Goal: Transaction & Acquisition: Purchase product/service

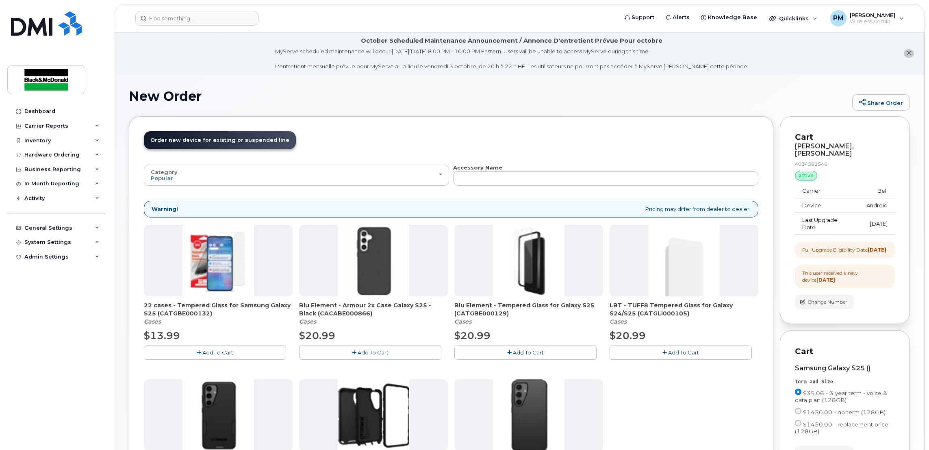
scroll to position [117, 0]
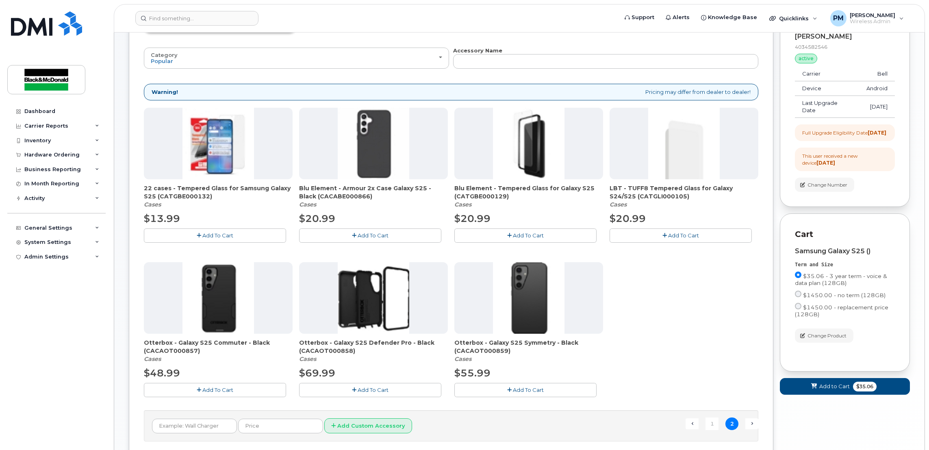
click at [379, 239] on button "Add To Cart" at bounding box center [370, 235] width 142 height 14
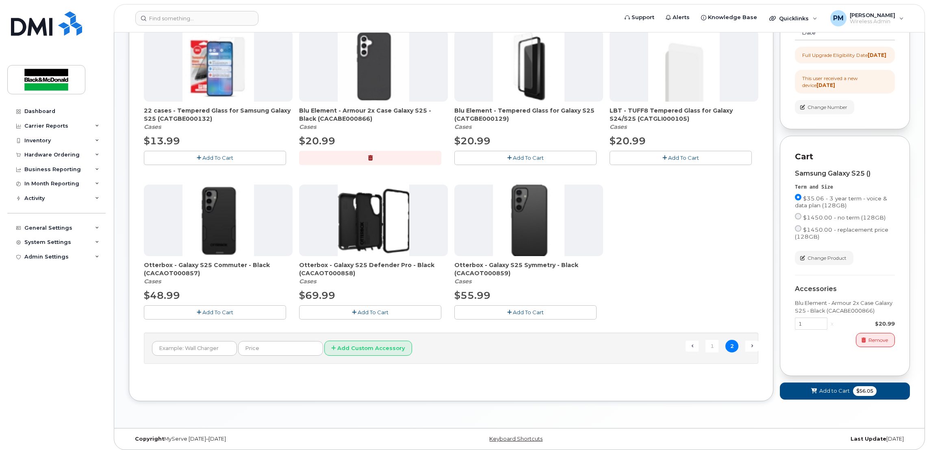
scroll to position [199, 0]
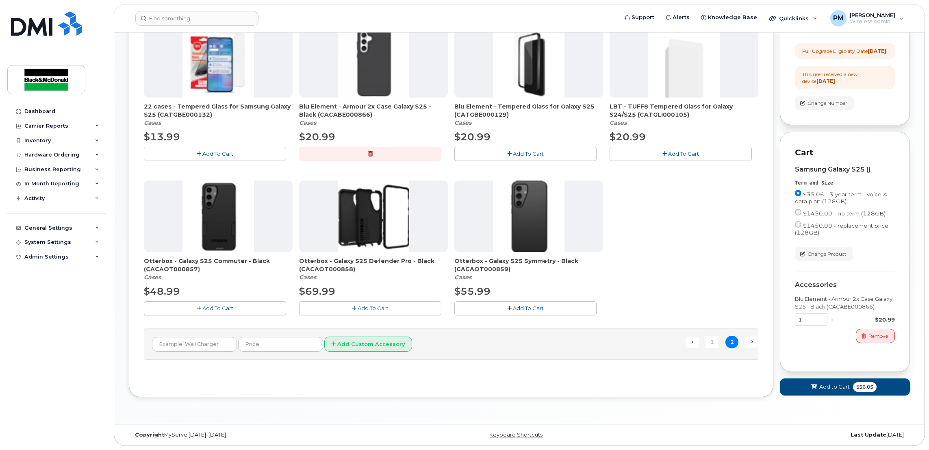
click at [824, 390] on span "Add to Cart" at bounding box center [834, 387] width 30 height 8
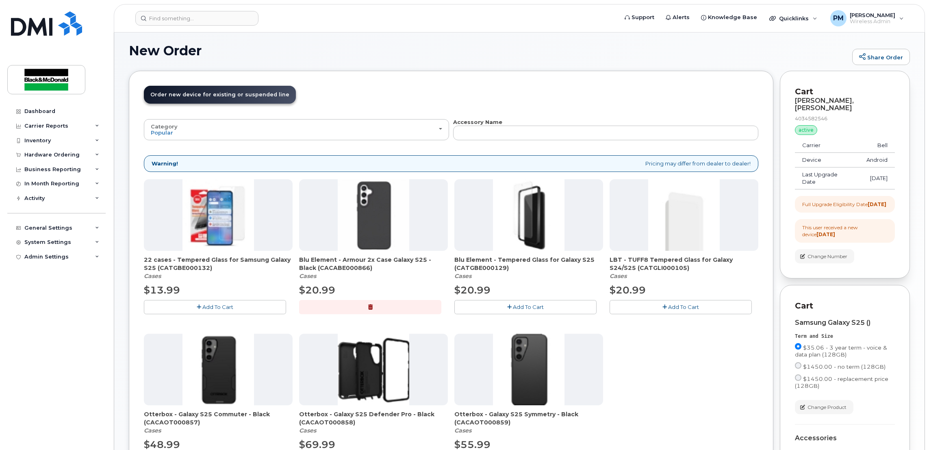
click at [824, 390] on div "New Order Share Order × Share This Order If you want to allow others to create …" at bounding box center [519, 303] width 810 height 549
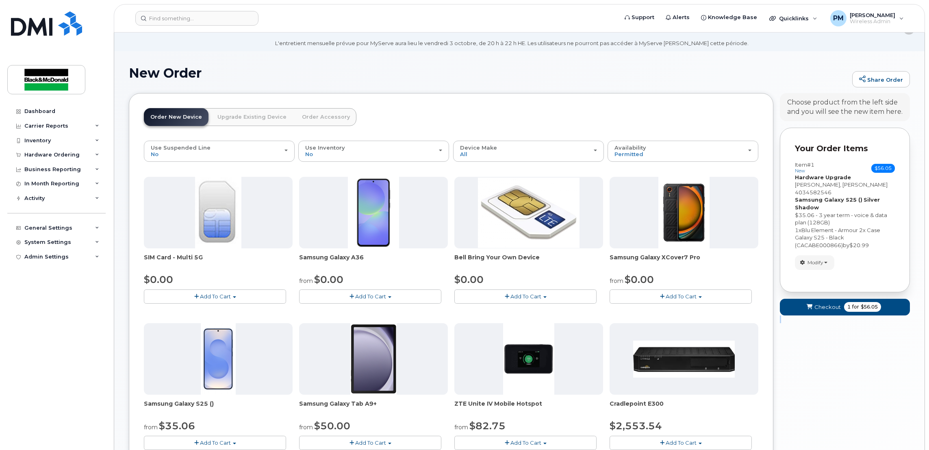
scroll to position [0, 0]
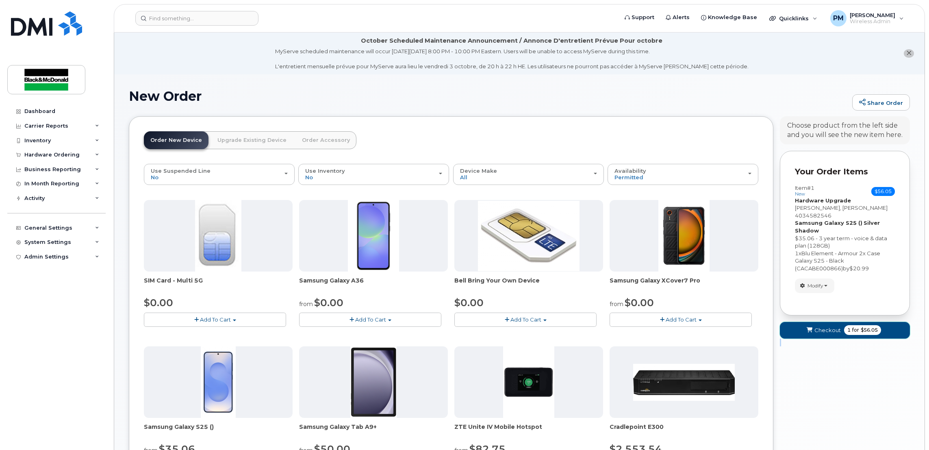
click at [850, 326] on span "1 for $56.05" at bounding box center [862, 330] width 37 height 10
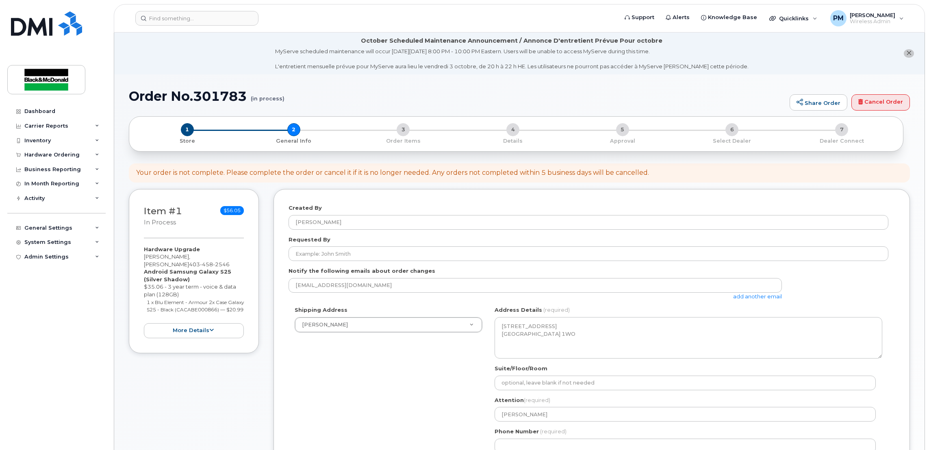
click at [401, 334] on div "Shipping Address Amanda Fawcett Amanda Fawcett Bryan Bedard Canadian Base Opera…" at bounding box center [588, 382] width 600 height 153
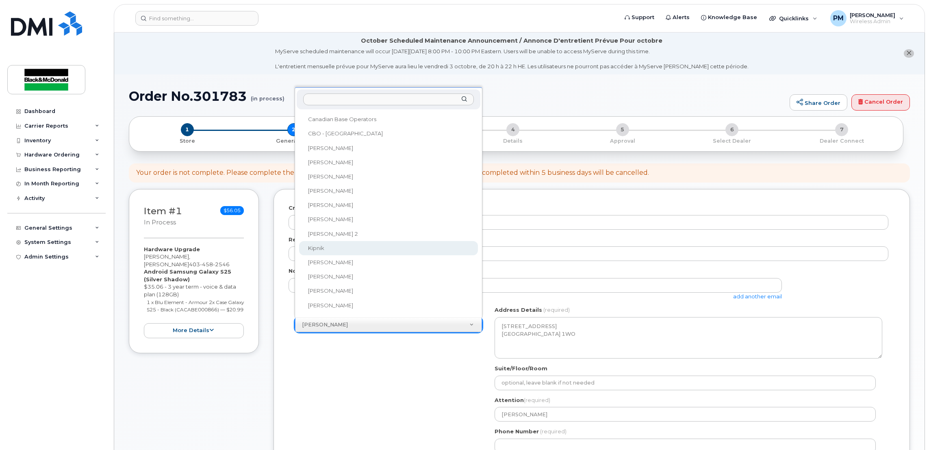
scroll to position [69, 0]
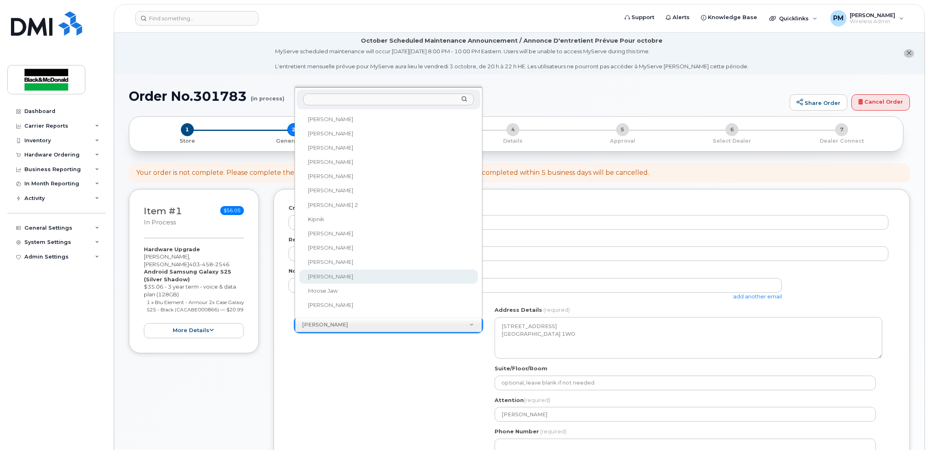
select select
type textarea "432 Sierra Blvd SW Medicine Hat Alberta T1B 4W4"
type input "[PERSON_NAME]"
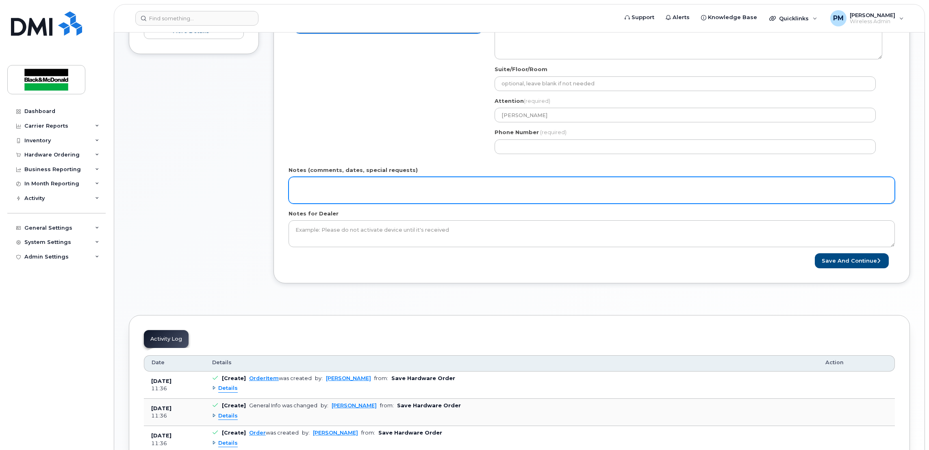
scroll to position [304, 0]
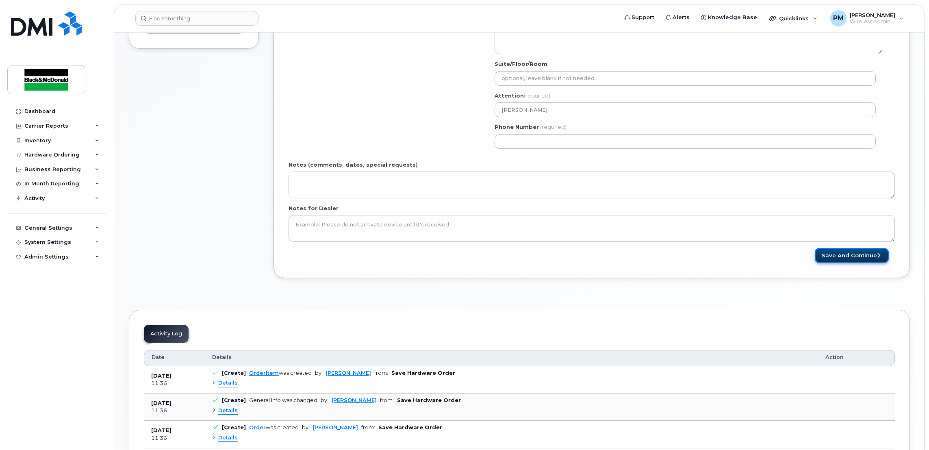
click at [838, 258] on button "Save and Continue" at bounding box center [852, 255] width 74 height 15
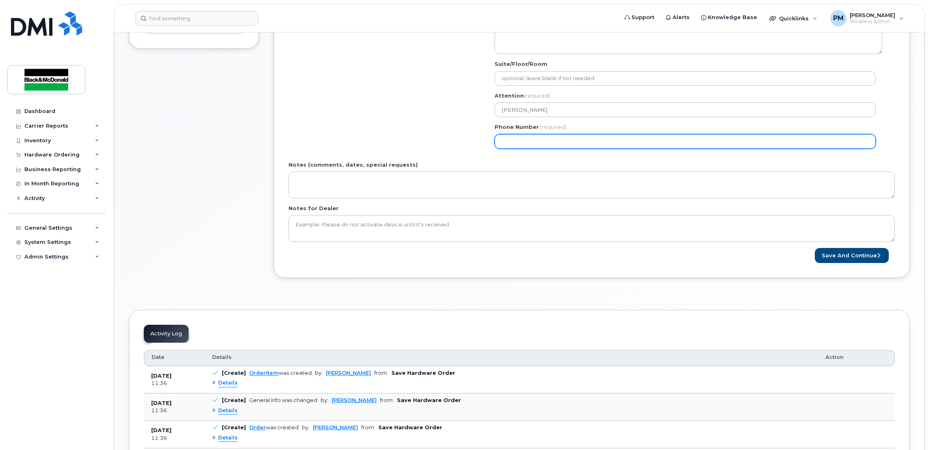
click at [562, 141] on input "Phone Number" at bounding box center [684, 141] width 381 height 15
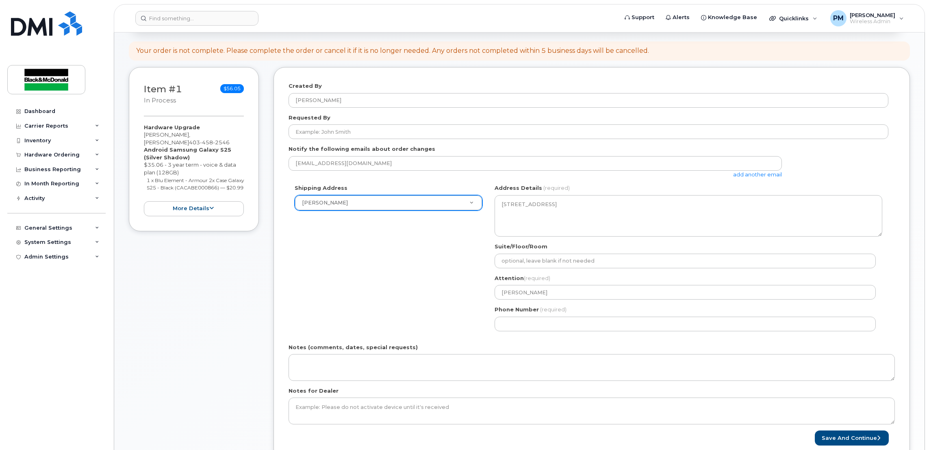
scroll to position [61, 0]
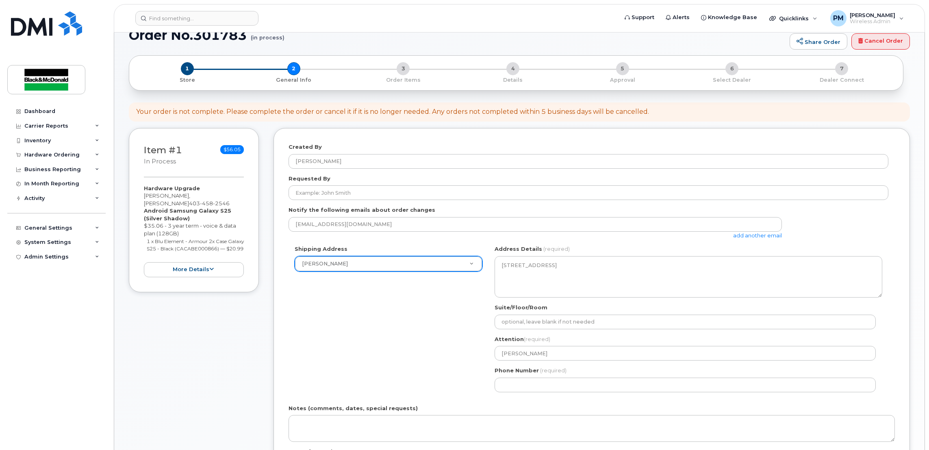
click at [226, 25] on header "Support Alerts Knowledge Base Quicklinks Suspend / Cancel Device Change SIM Car…" at bounding box center [519, 18] width 811 height 28
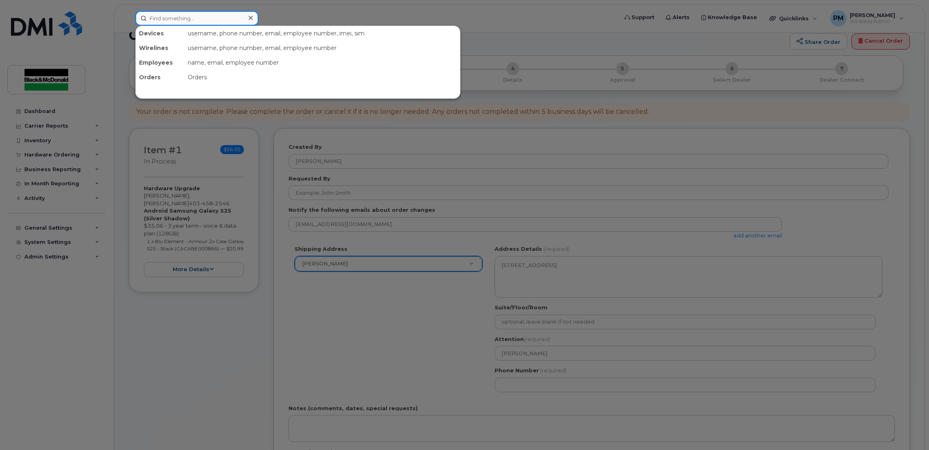
click at [223, 17] on input at bounding box center [196, 18] width 123 height 15
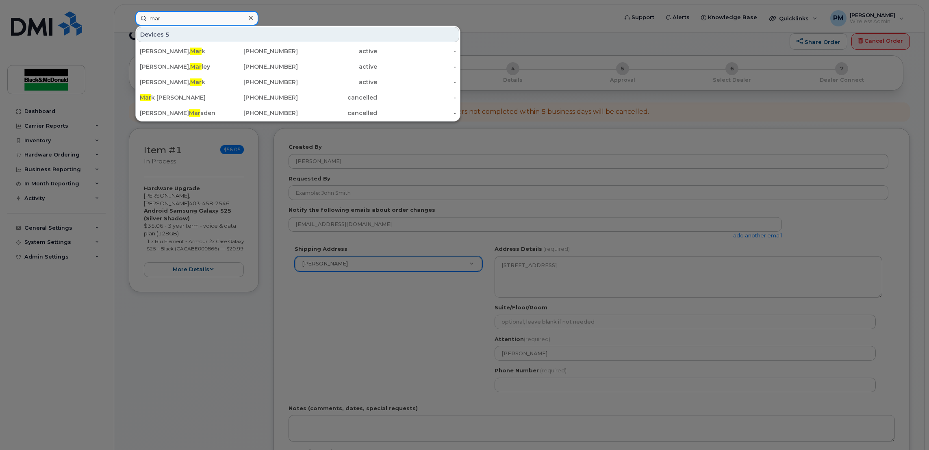
type input "[PERSON_NAME]"
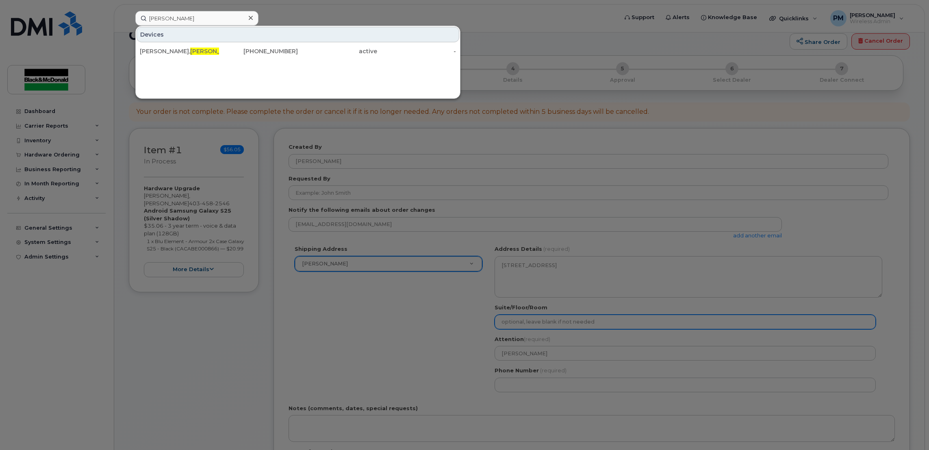
click at [603, 327] on div at bounding box center [464, 225] width 929 height 450
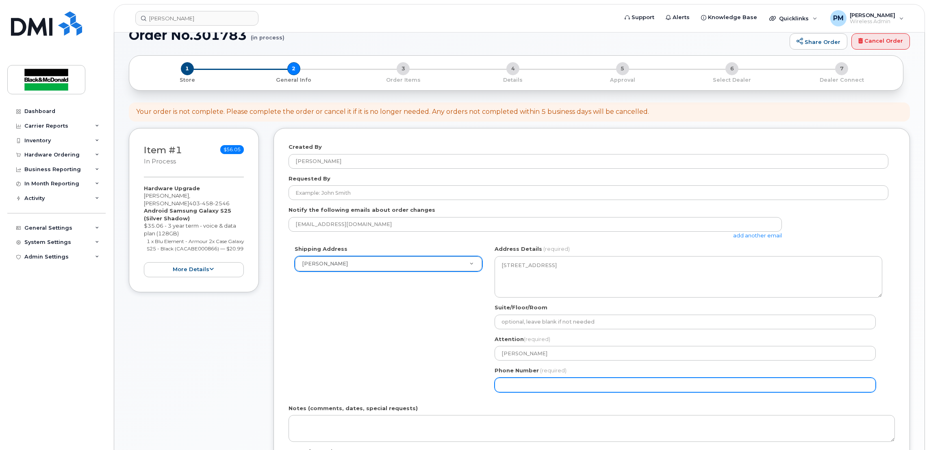
click at [565, 392] on input "Phone Number" at bounding box center [684, 384] width 381 height 15
select select
type input "403"
click at [525, 391] on input "403" at bounding box center [684, 384] width 381 height 15
paste input "number"
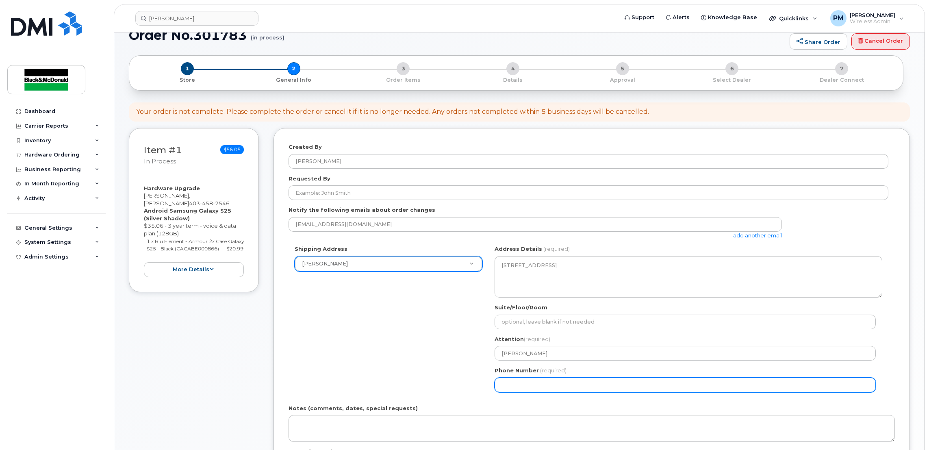
paste input "4"
type input "403458254"
select select
type input "4034582546"
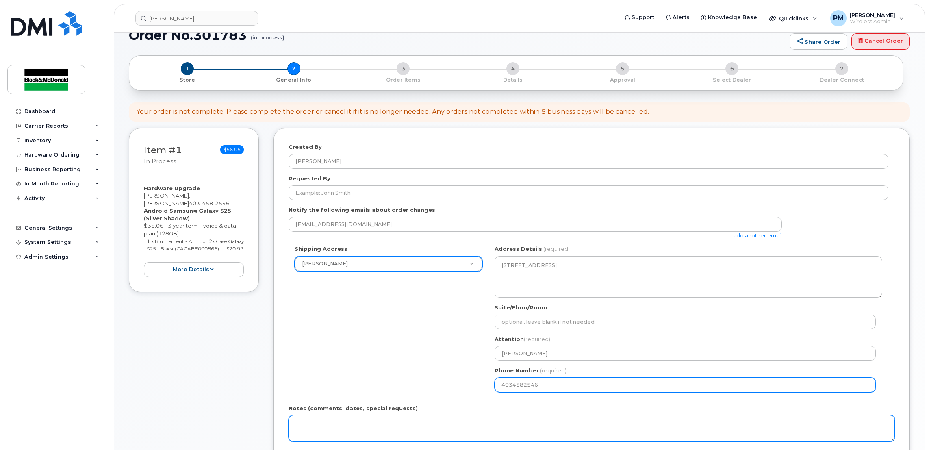
select select
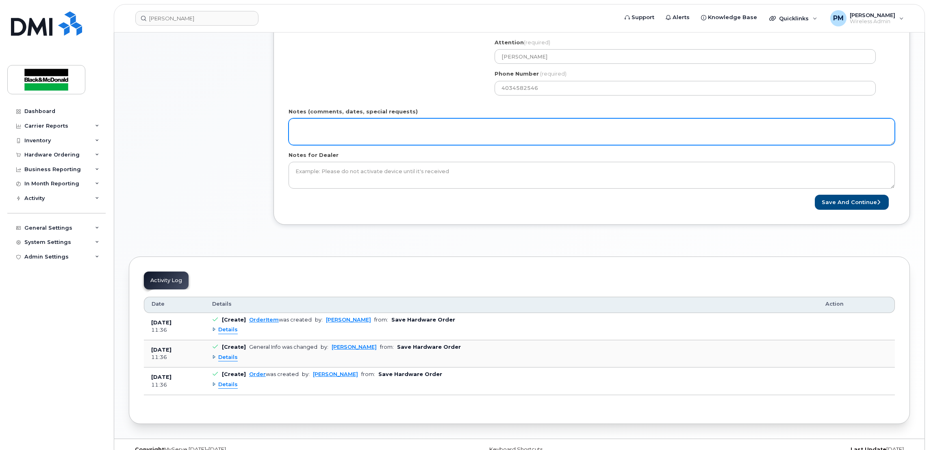
scroll to position [365, 0]
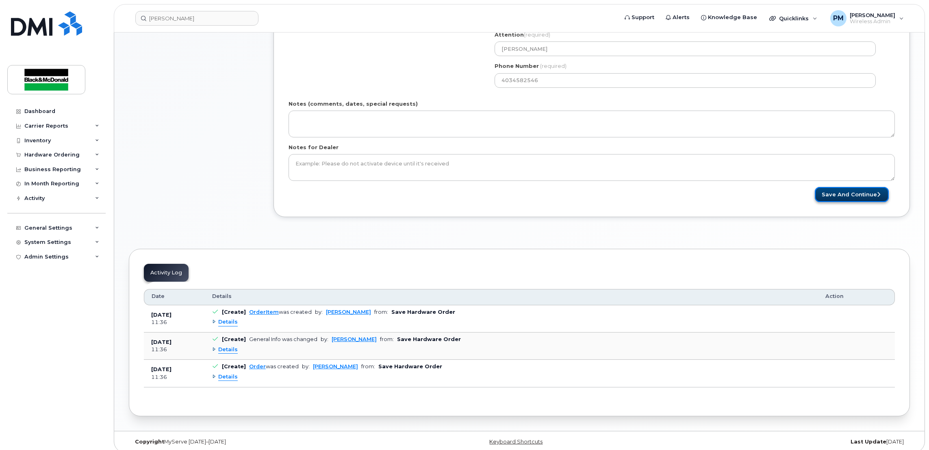
click at [827, 200] on button "Save and Continue" at bounding box center [852, 194] width 74 height 15
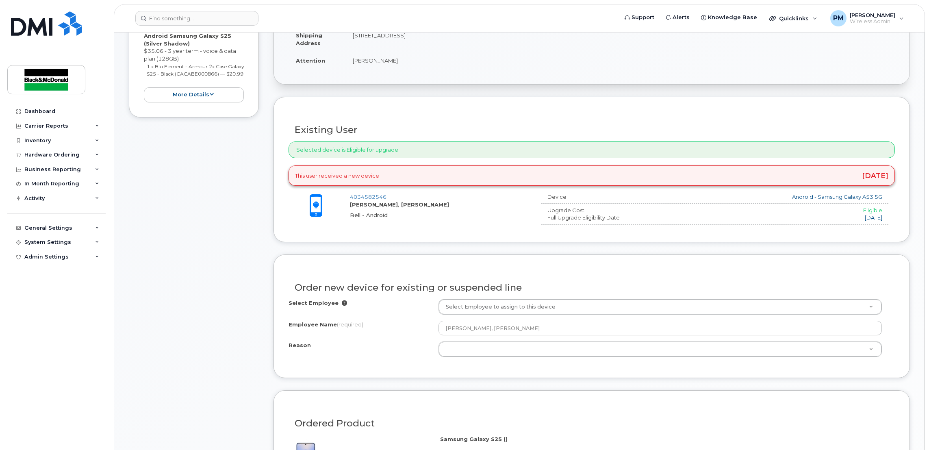
scroll to position [304, 0]
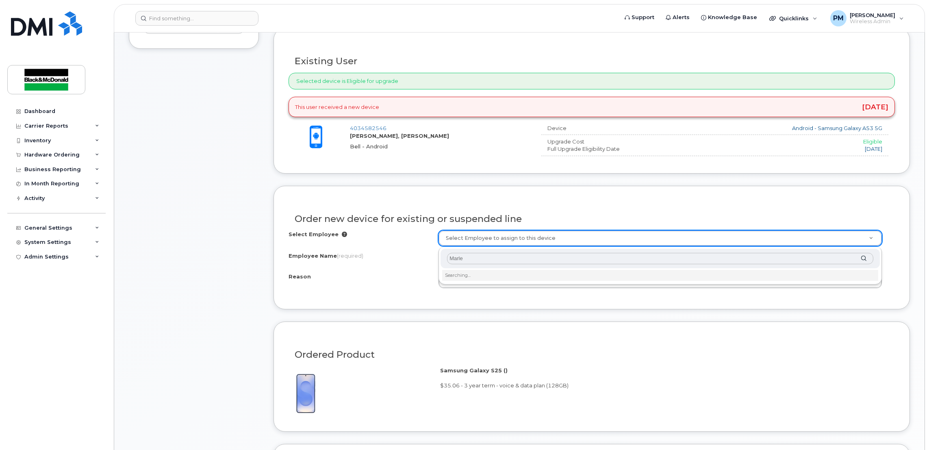
type input "[PERSON_NAME]"
drag, startPoint x: 489, startPoint y: 254, endPoint x: 418, endPoint y: 254, distance: 70.7
click at [418, 254] on body "Support Alerts Knowledge Base Quicklinks Suspend / Cancel Device Change SIM Car…" at bounding box center [464, 348] width 929 height 1305
click at [479, 259] on input "[PERSON_NAME]" at bounding box center [660, 259] width 426 height 12
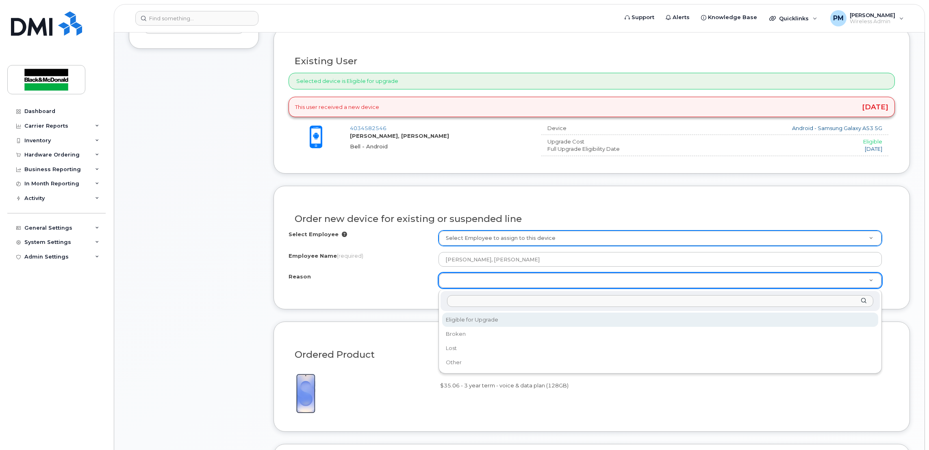
select select "eligible_for_upgrade"
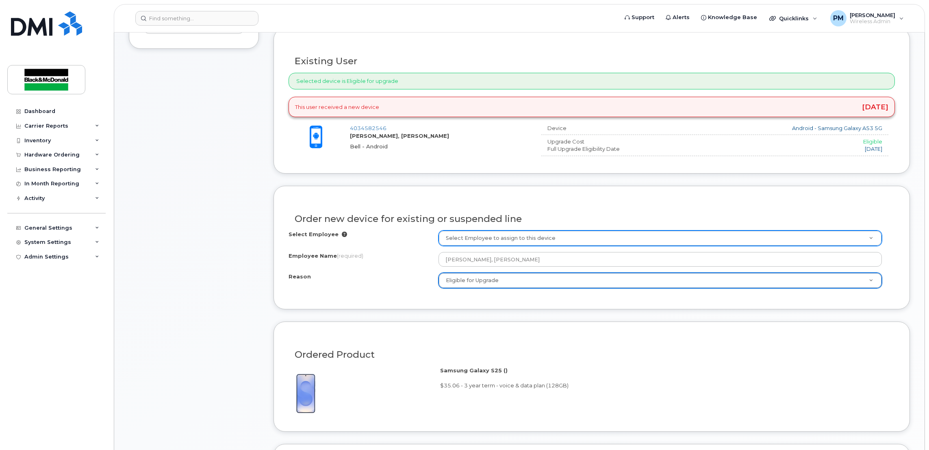
click at [440, 321] on form "Existing User Additional cost to upgrading the device $0.00 Selected device is …" at bounding box center [591, 312] width 636 height 568
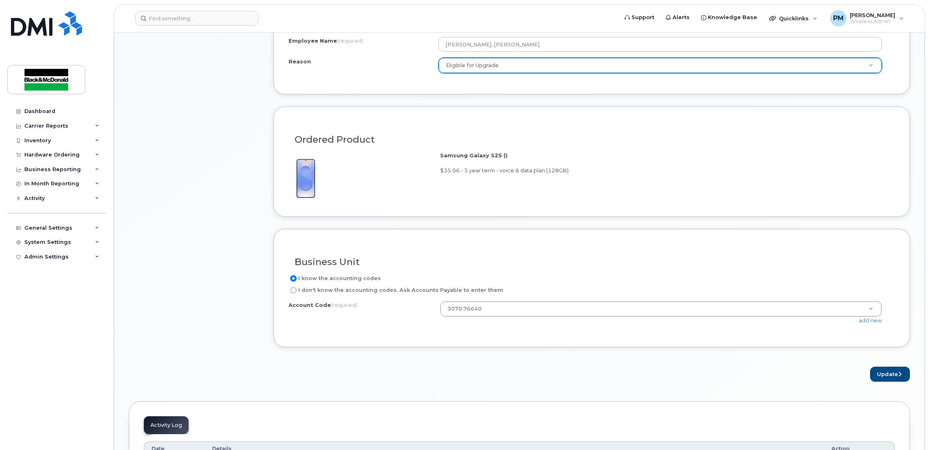
scroll to position [548, 0]
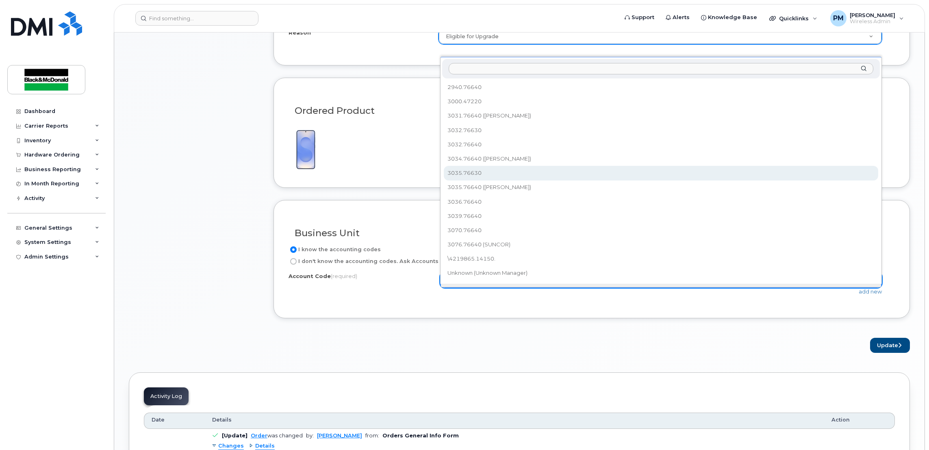
select select "3035.76630"
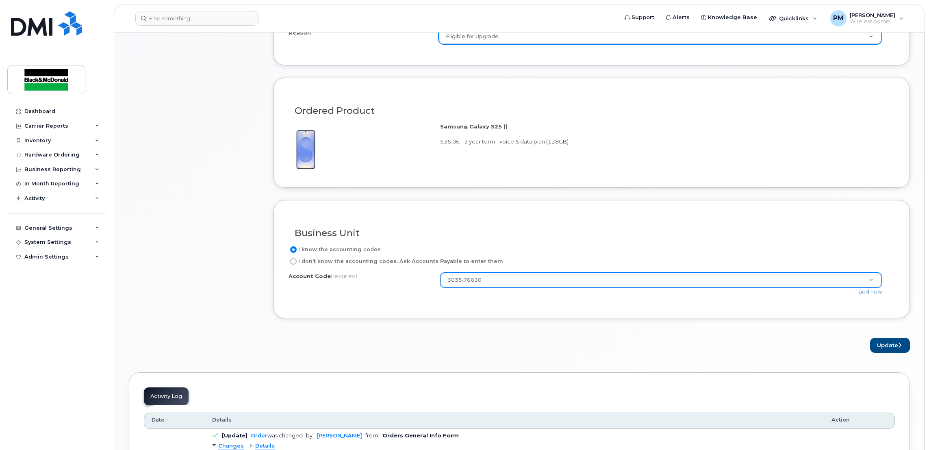
click at [544, 343] on div "Update" at bounding box center [591, 345] width 636 height 15
click at [898, 341] on button "Update" at bounding box center [890, 345] width 40 height 15
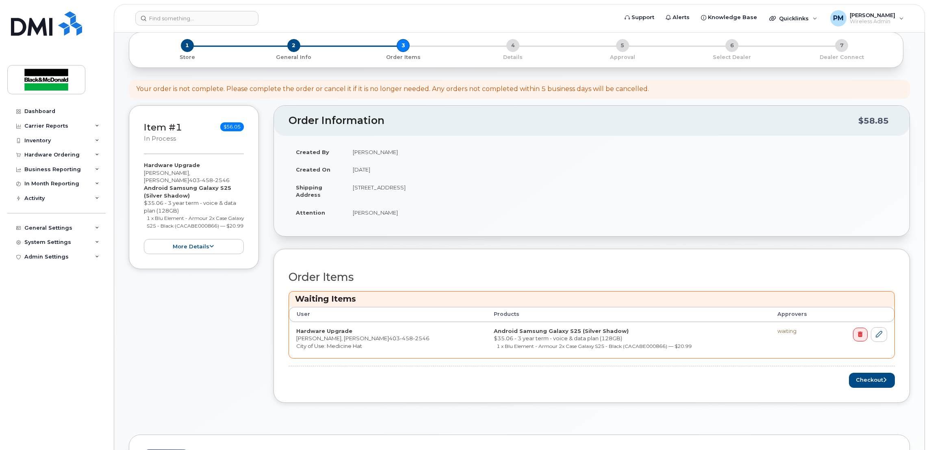
scroll to position [122, 0]
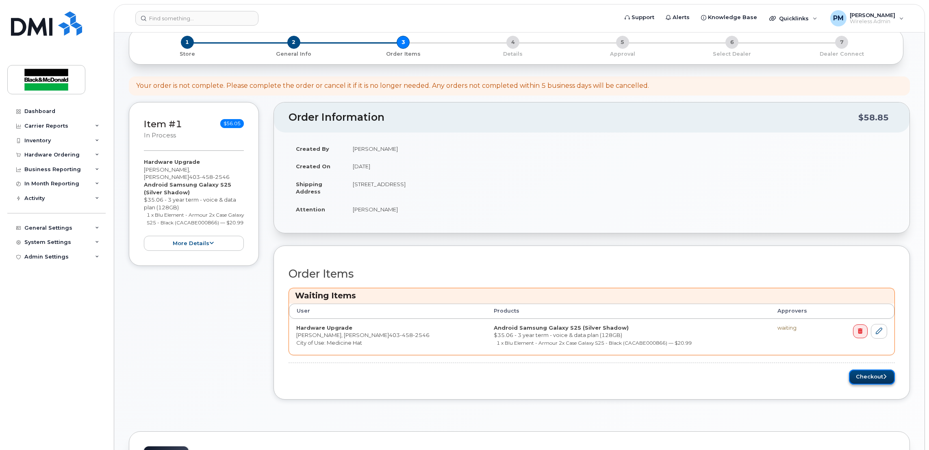
click at [880, 373] on button "Checkout" at bounding box center [872, 376] width 46 height 15
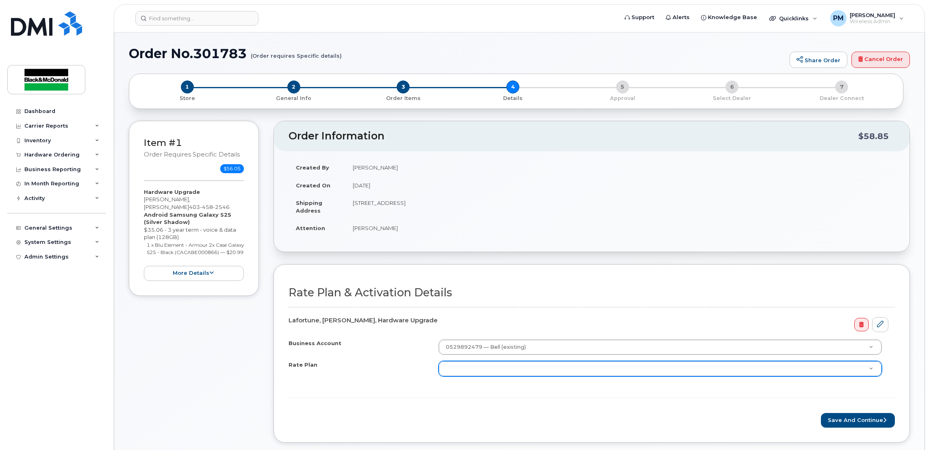
scroll to position [122, 0]
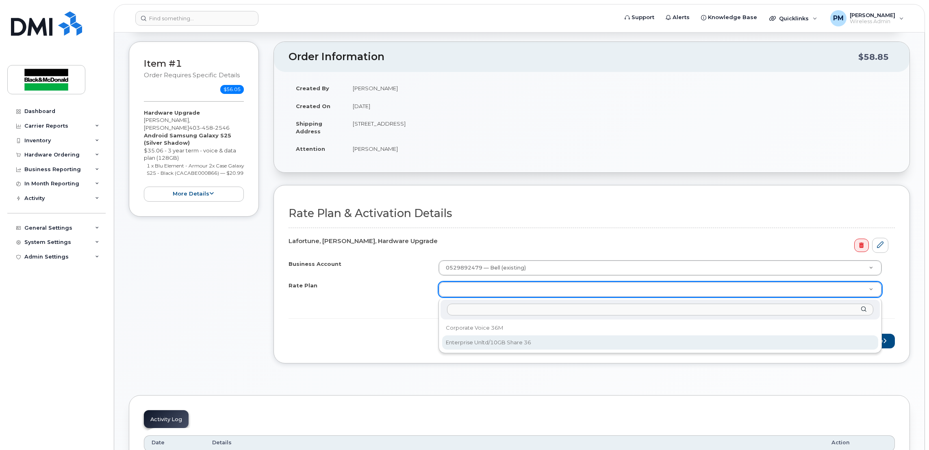
select select "Enterprise Unltd/10GB Share 36"
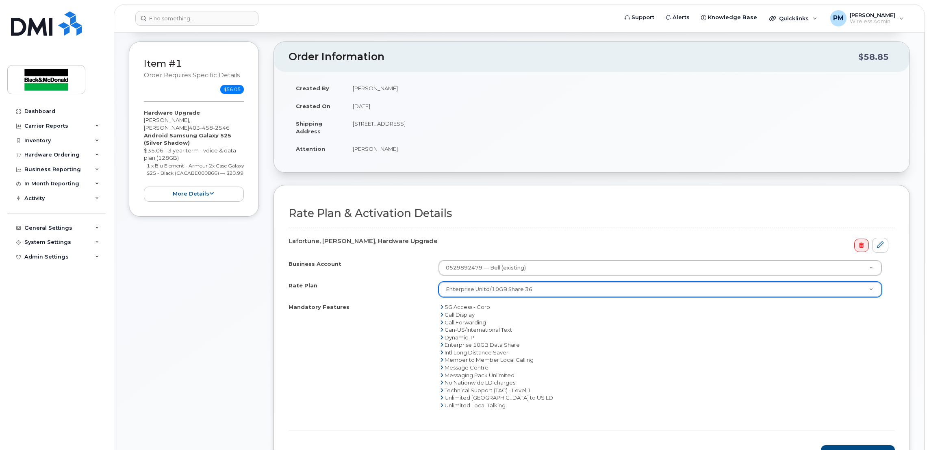
click at [357, 362] on div "Mandatory Features 5G Access - Corp Call Display Call Forwarding Can-US/Interna…" at bounding box center [591, 356] width 606 height 106
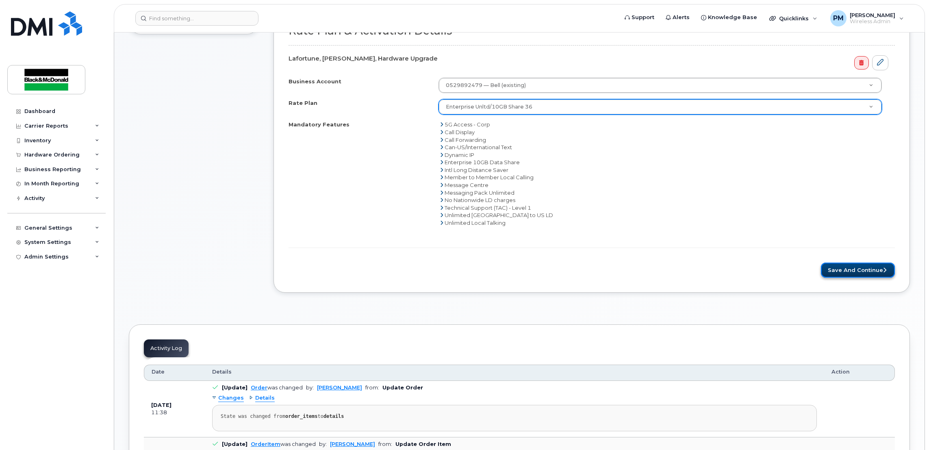
click at [848, 275] on button "Save and Continue" at bounding box center [858, 269] width 74 height 15
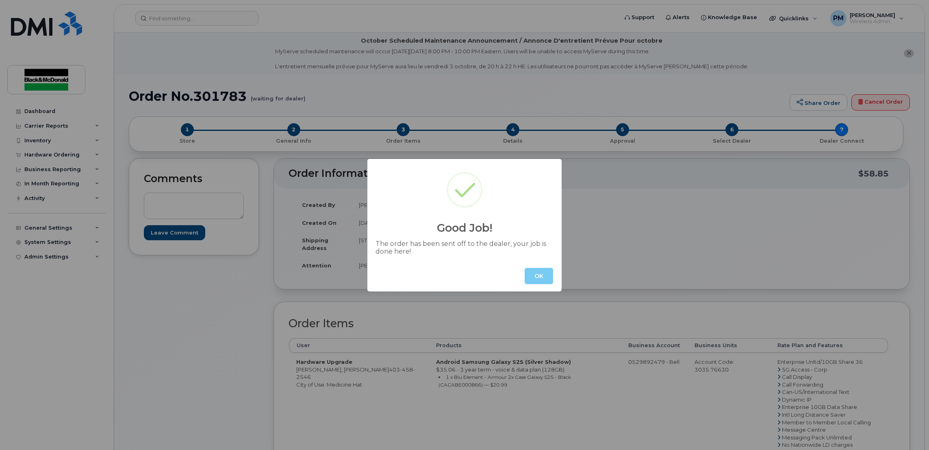
click at [539, 278] on button "OK" at bounding box center [539, 276] width 28 height 16
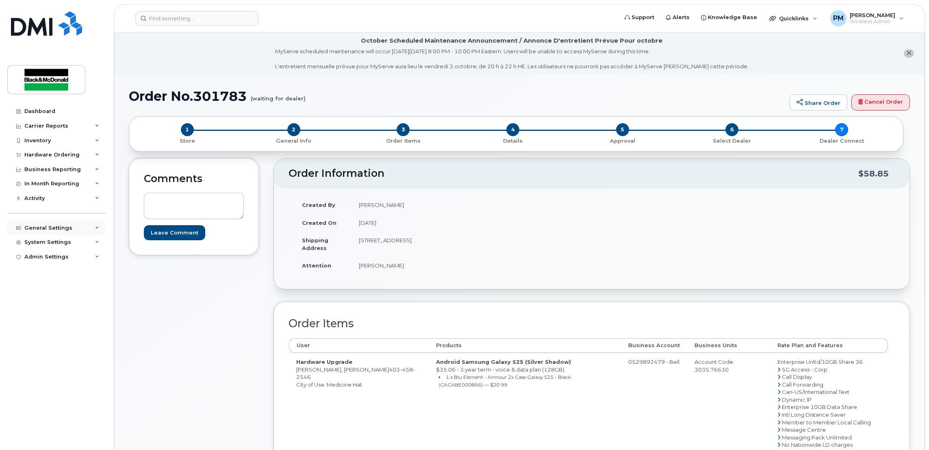
click at [50, 229] on div "General Settings" at bounding box center [48, 228] width 48 height 7
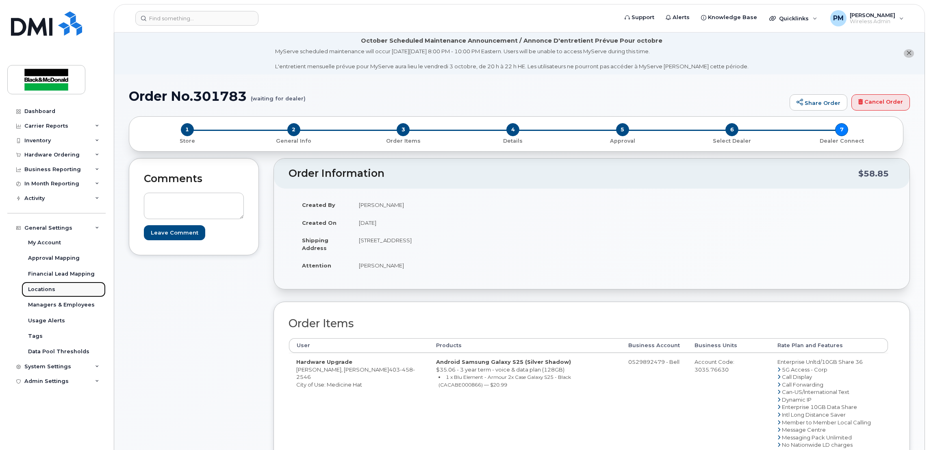
click at [47, 289] on div "Locations" at bounding box center [41, 289] width 27 height 7
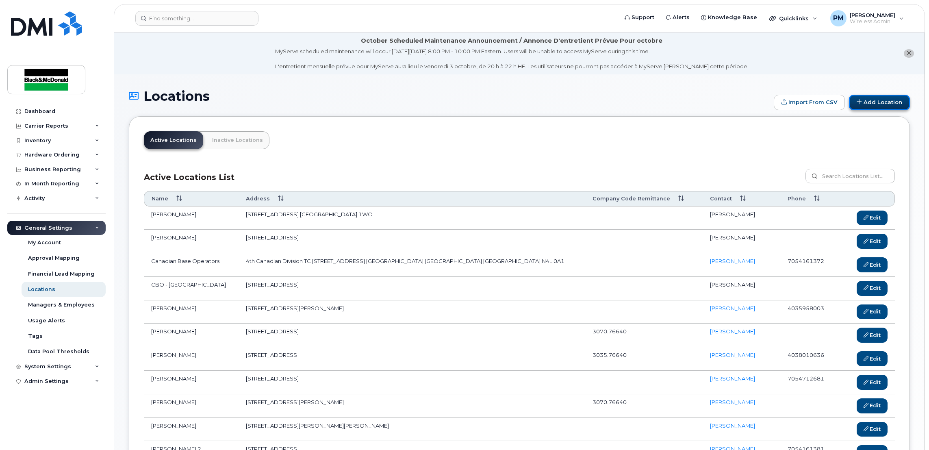
click at [862, 97] on link "Add Location" at bounding box center [879, 102] width 61 height 15
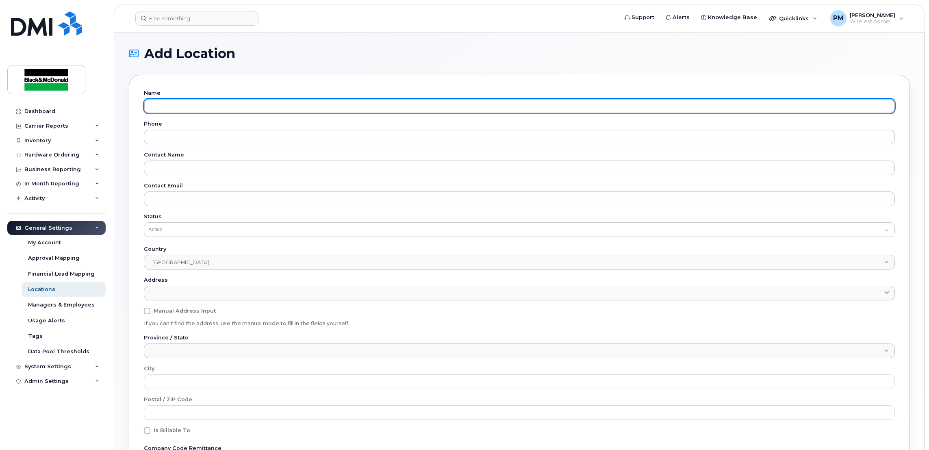
click at [283, 110] on input "text" at bounding box center [519, 106] width 751 height 15
type input "Vanessa Giustiliano"
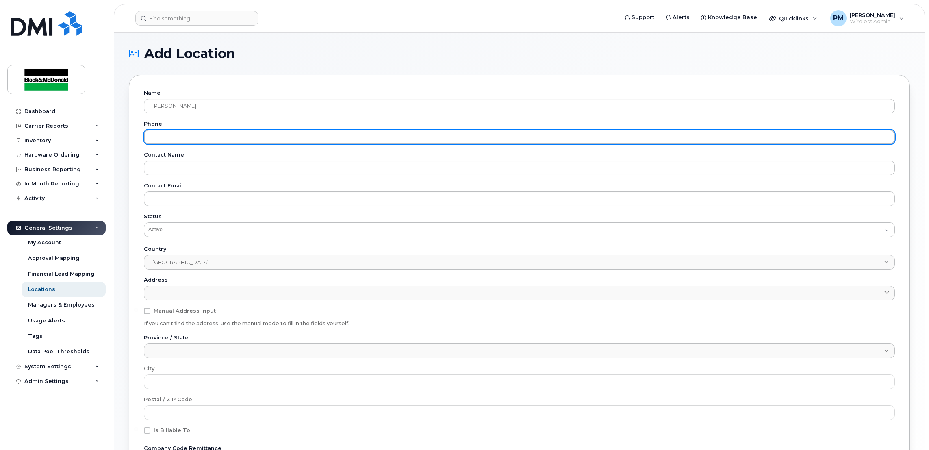
click at [175, 136] on input "tel" at bounding box center [519, 137] width 751 height 15
type input "5876740172"
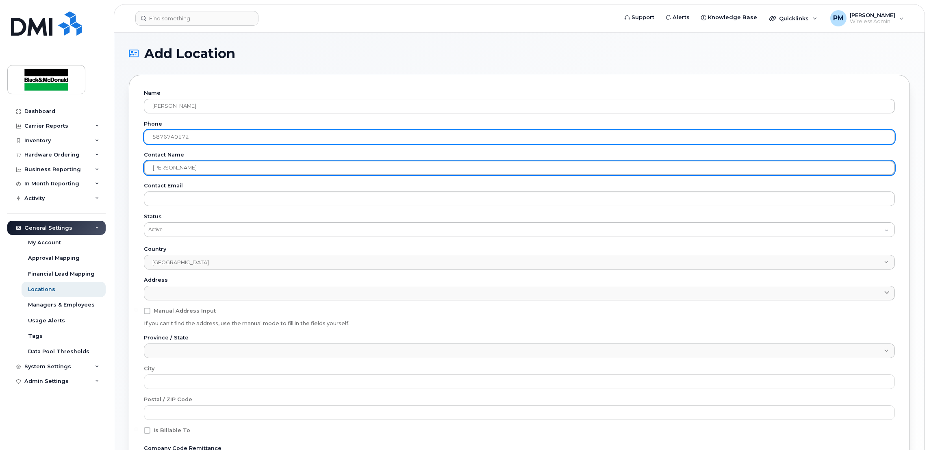
type input "[PERSON_NAME]"
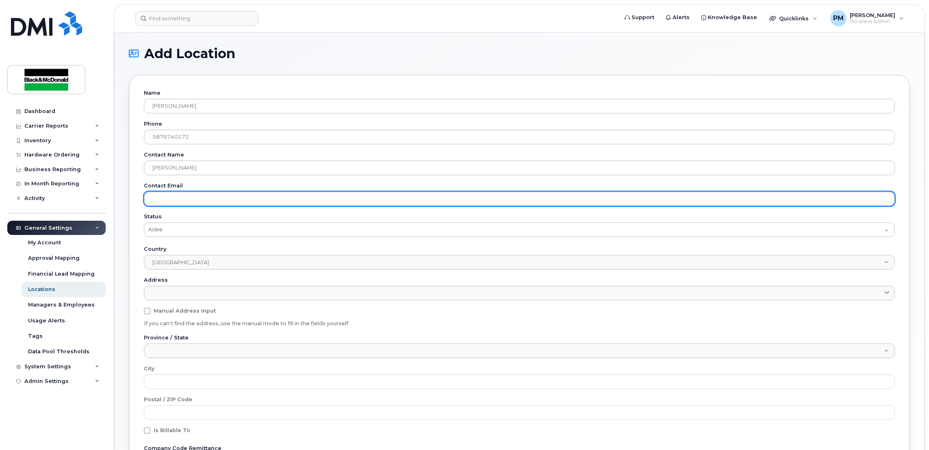
click at [159, 200] on input "email" at bounding box center [519, 198] width 751 height 15
paste input "vgiustiliano@canadianbaseoperators.com"
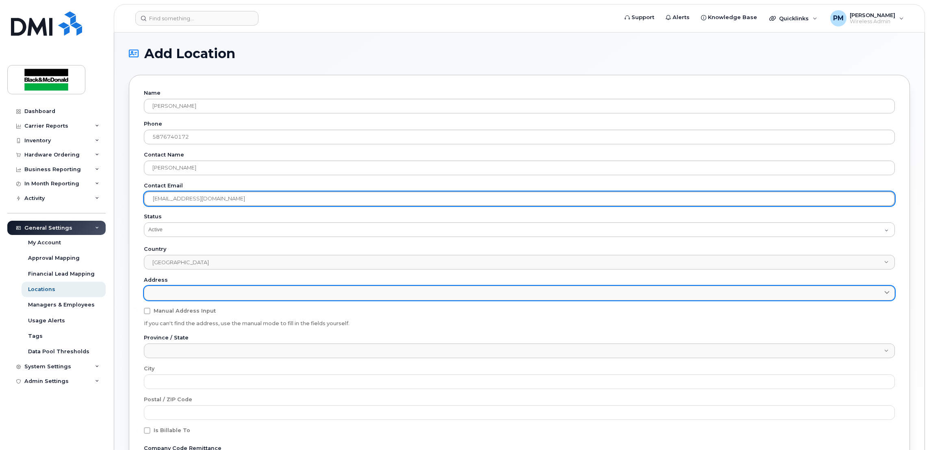
type input "vgiustiliano@canadianbaseoperators.com"
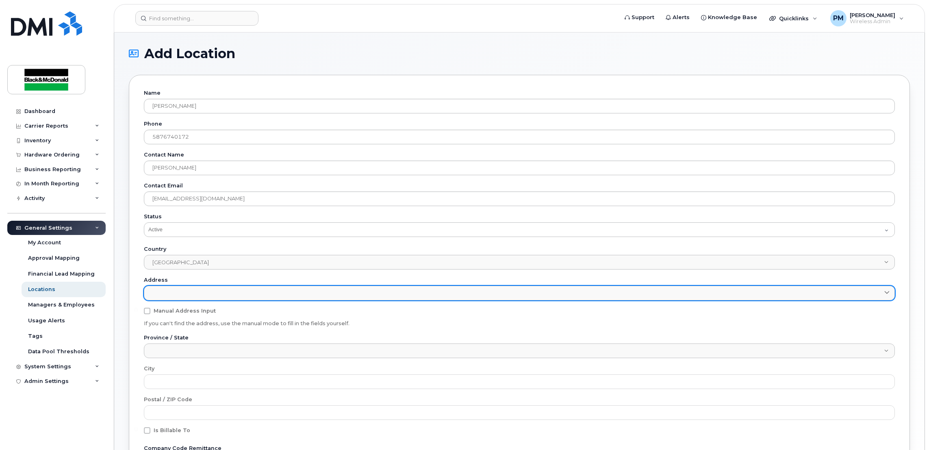
click at [186, 295] on link at bounding box center [519, 293] width 751 height 15
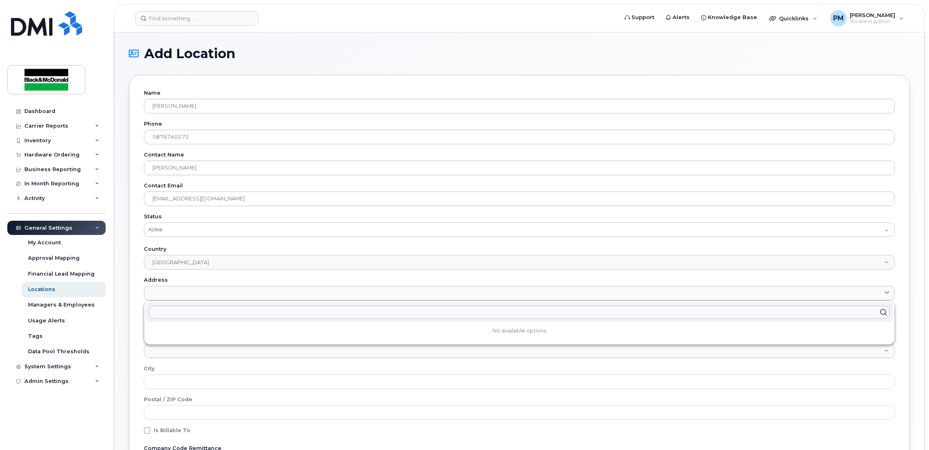
click at [170, 308] on input "text" at bounding box center [519, 312] width 740 height 13
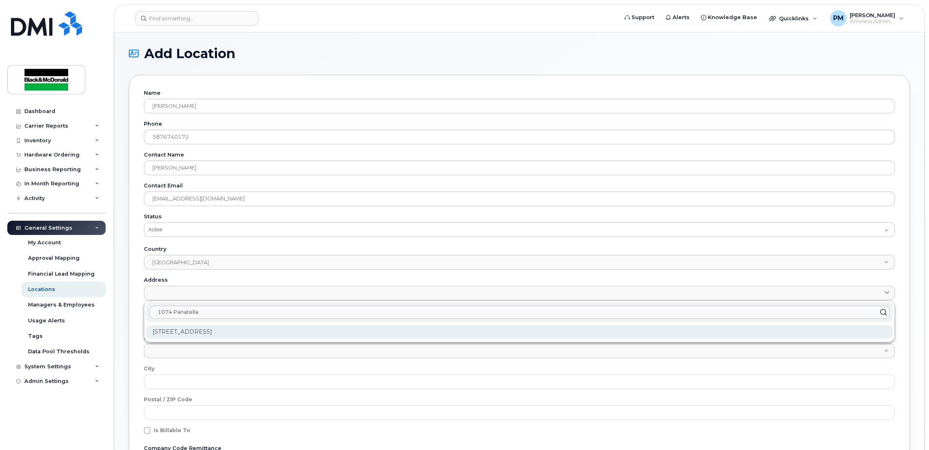
type input "1074 Panatella"
click at [175, 336] on div "1074 Panatella Blvd NW Calgary AB T3K 0L2" at bounding box center [519, 331] width 747 height 13
type input "Calgary"
type input "T3K 0L2"
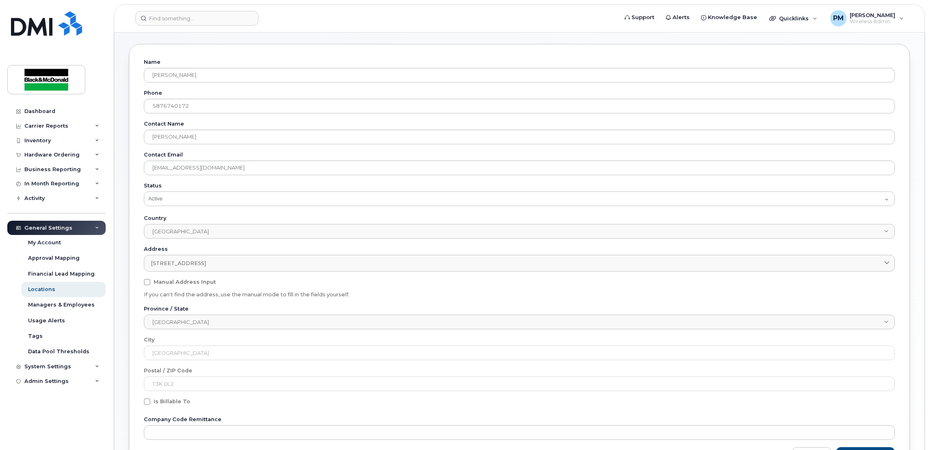
scroll to position [106, 0]
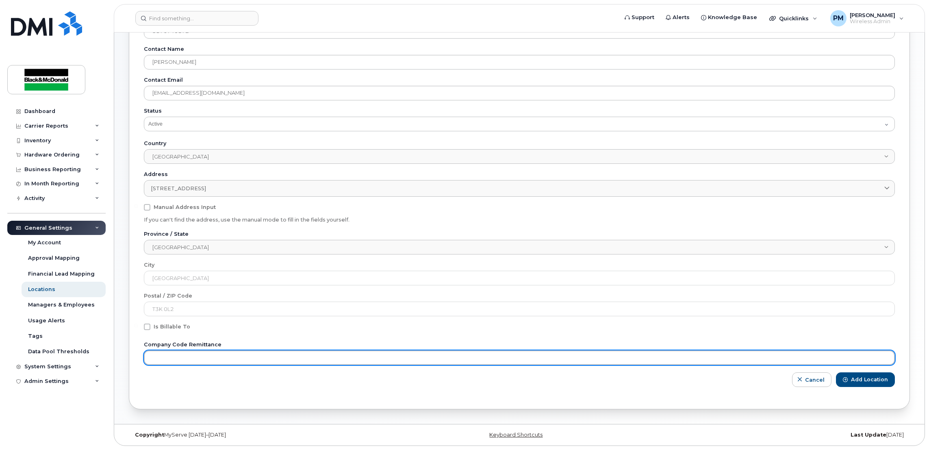
click at [185, 354] on input "text" at bounding box center [519, 357] width 751 height 15
type input "3035.79960"
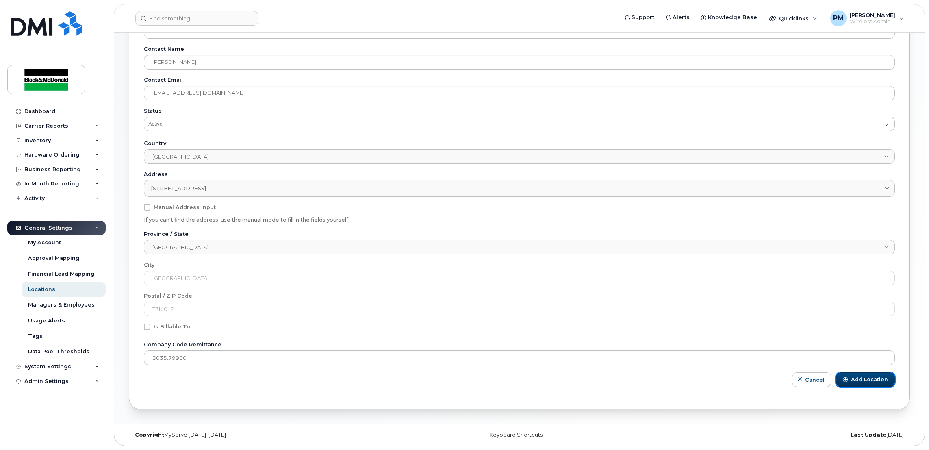
click at [882, 382] on span "Add Location" at bounding box center [869, 379] width 37 height 7
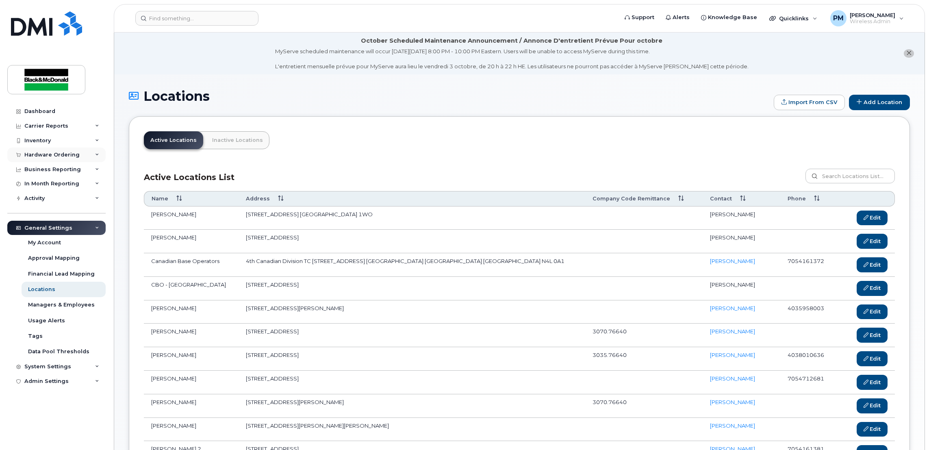
click at [48, 154] on div "Hardware Ordering" at bounding box center [51, 155] width 55 height 7
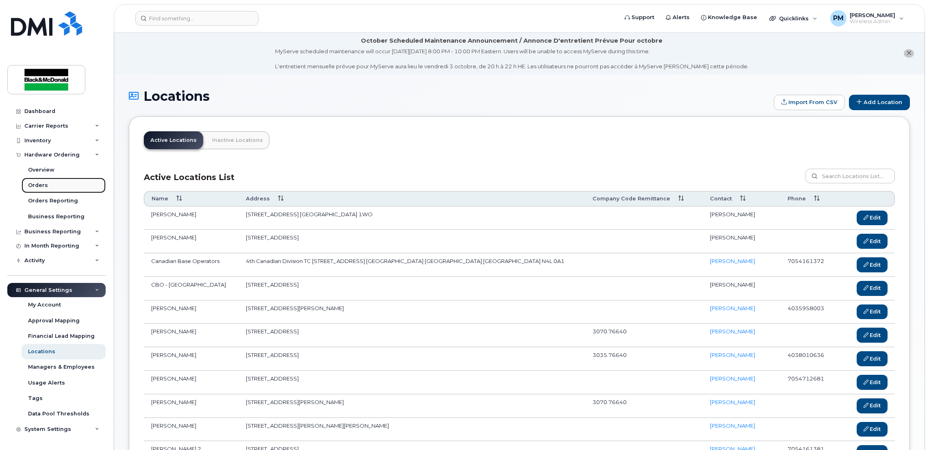
click at [42, 185] on div "Orders" at bounding box center [38, 185] width 20 height 7
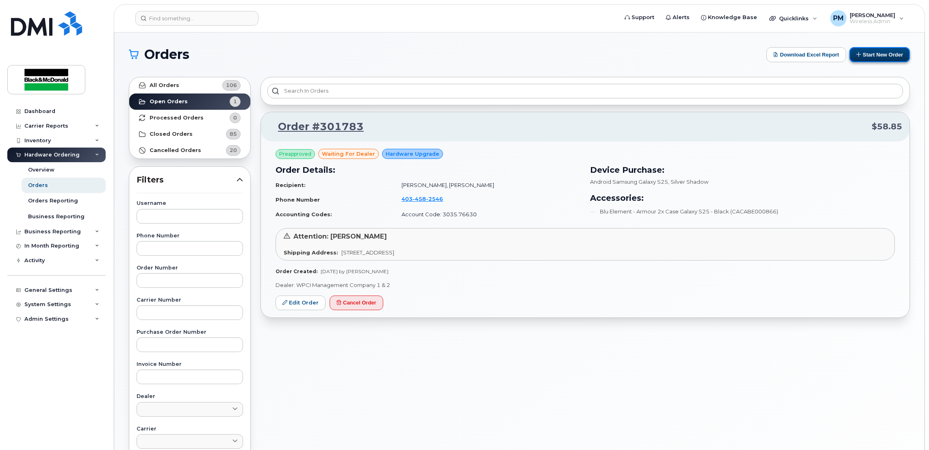
click at [865, 61] on button "Start New Order" at bounding box center [879, 54] width 61 height 15
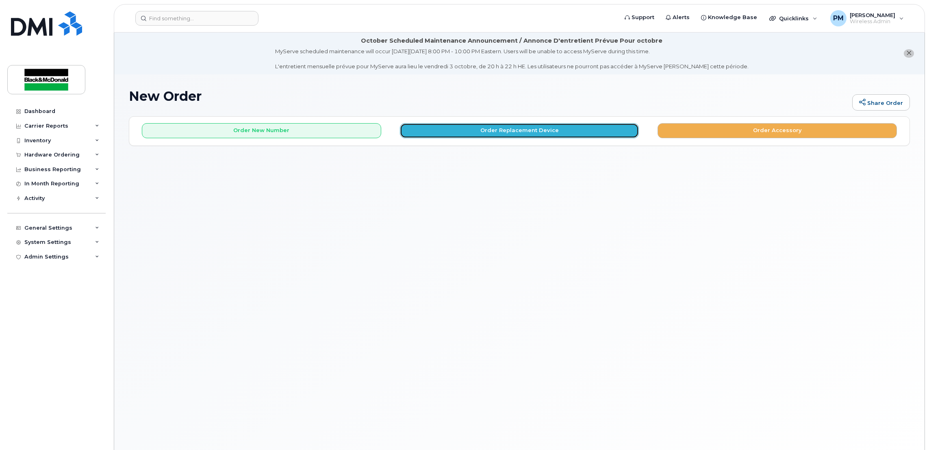
click at [441, 127] on button "Order Replacement Device" at bounding box center [519, 130] width 239 height 15
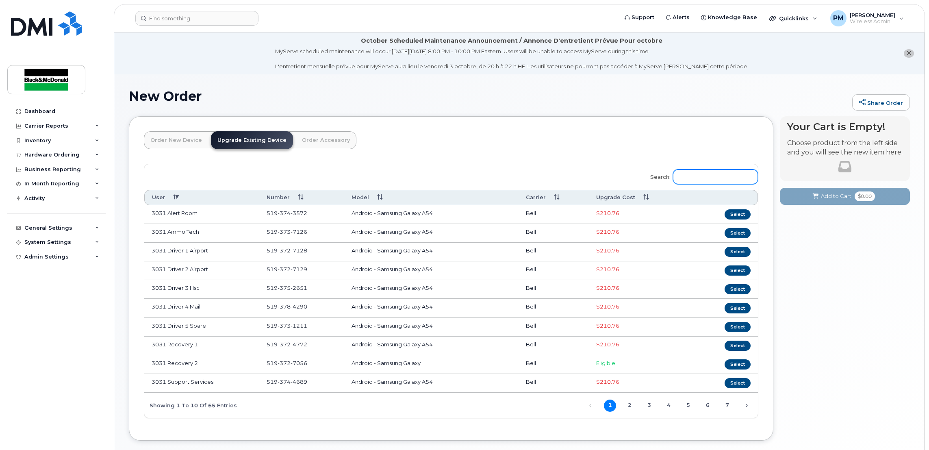
click at [700, 174] on input "Search:" at bounding box center [715, 176] width 85 height 15
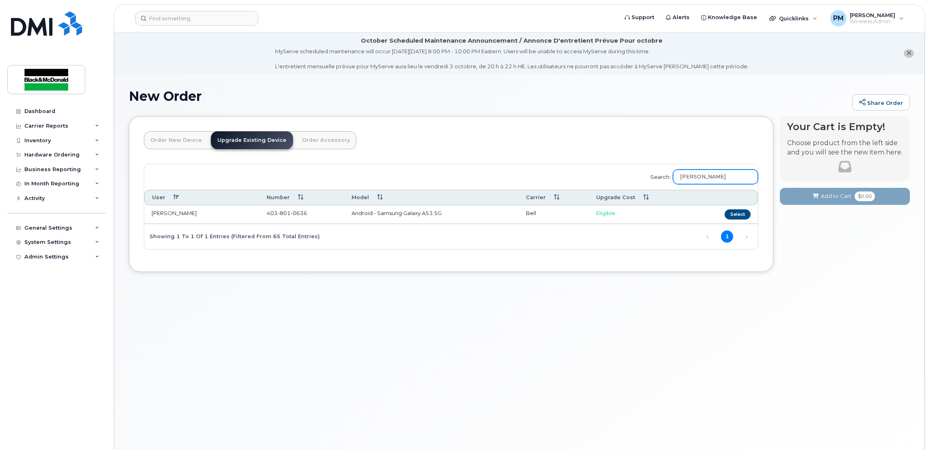
type input "vanessa"
click at [264, 215] on td "403 801 0636" at bounding box center [301, 214] width 85 height 19
click at [733, 213] on button "Select" at bounding box center [737, 214] width 26 height 10
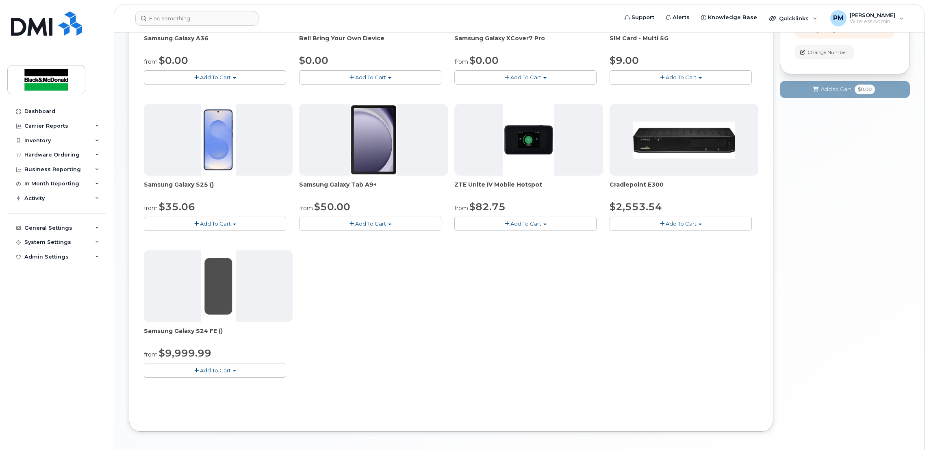
scroll to position [244, 0]
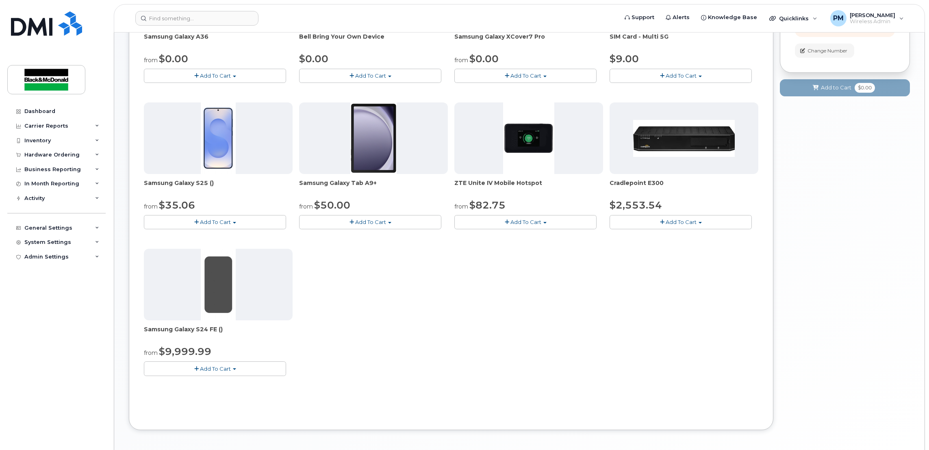
click at [216, 226] on button "Add To Cart" at bounding box center [215, 222] width 142 height 14
click at [214, 239] on link "$35.06 - 3 year term - voice & data plan (128GB)" at bounding box center [218, 237] width 145 height 10
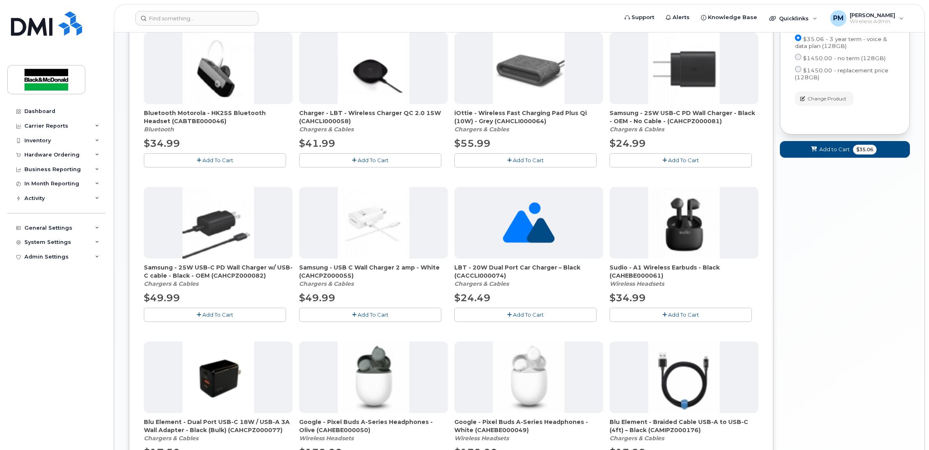
scroll to position [427, 0]
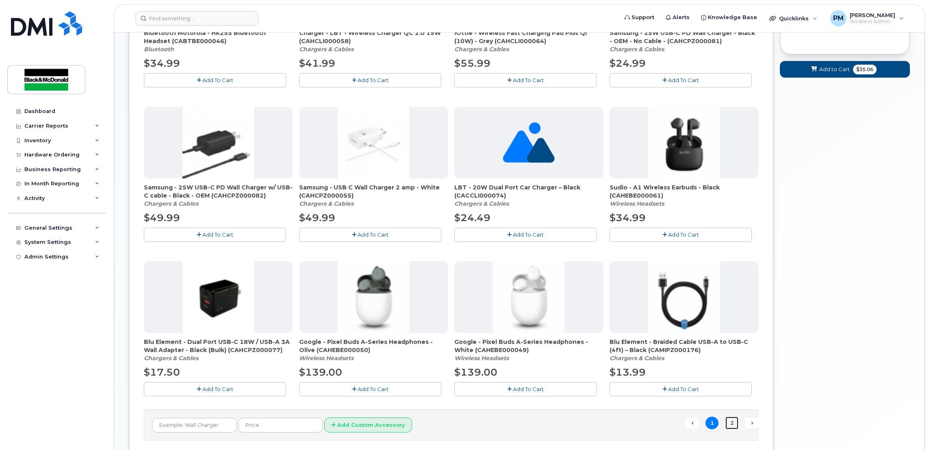
click at [726, 426] on link "2" at bounding box center [731, 422] width 13 height 13
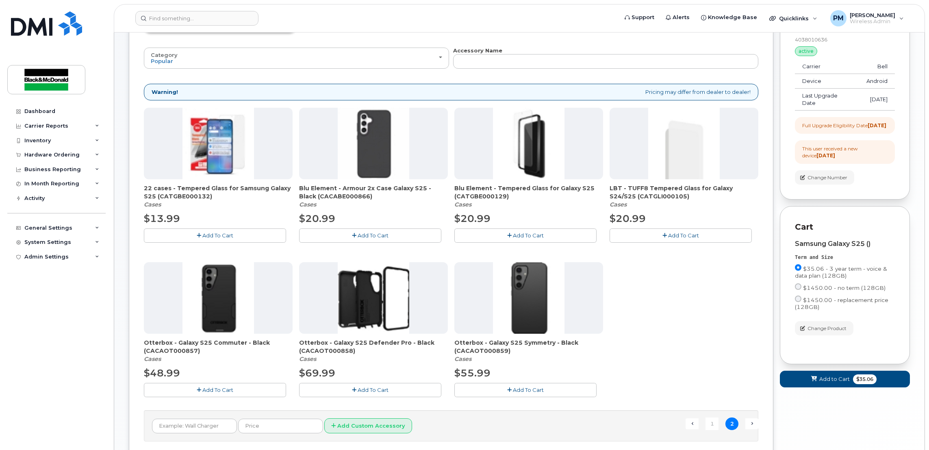
click at [388, 241] on button "Add To Cart" at bounding box center [370, 235] width 142 height 14
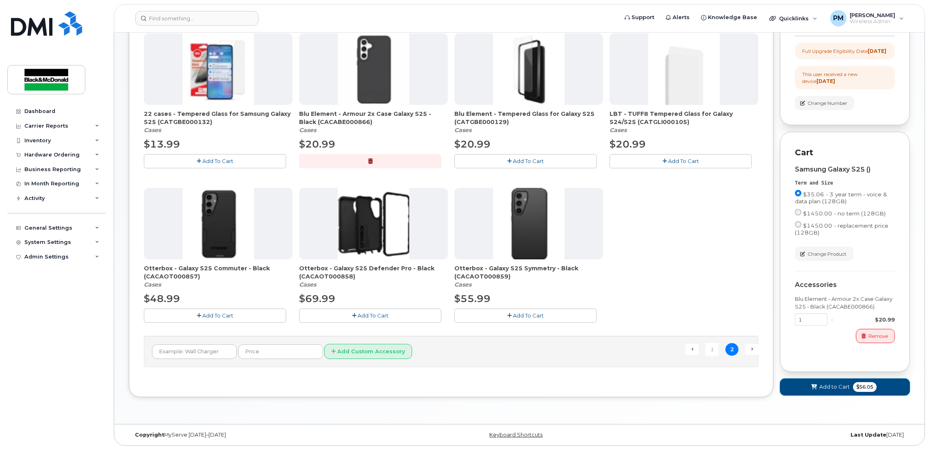
click at [820, 385] on span "Add to Cart" at bounding box center [834, 387] width 30 height 8
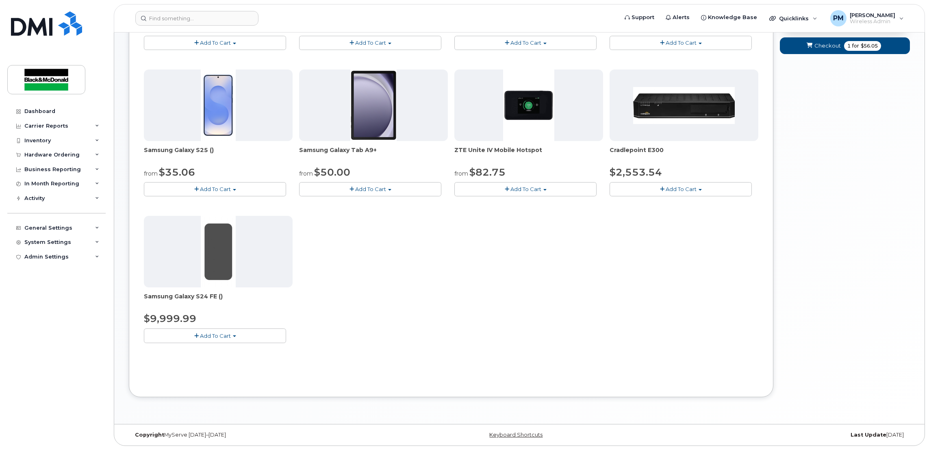
scroll to position [0, 0]
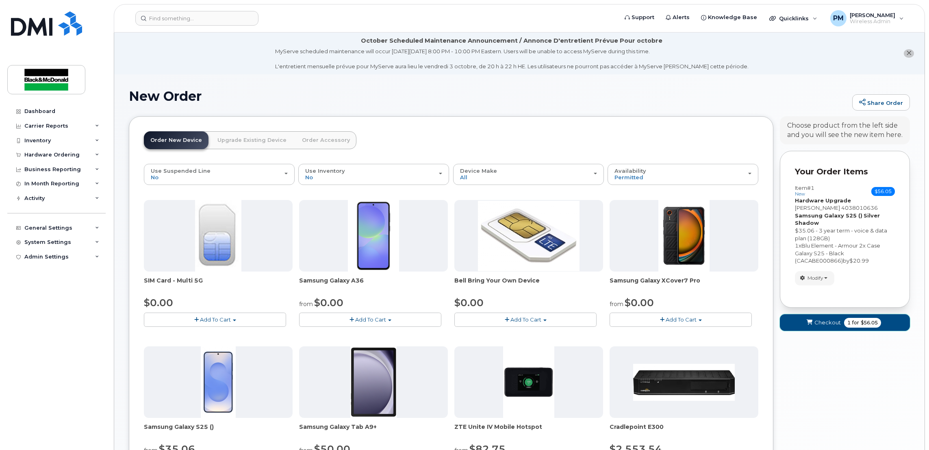
click at [887, 325] on button "Checkout 1 for $56.05" at bounding box center [845, 322] width 130 height 17
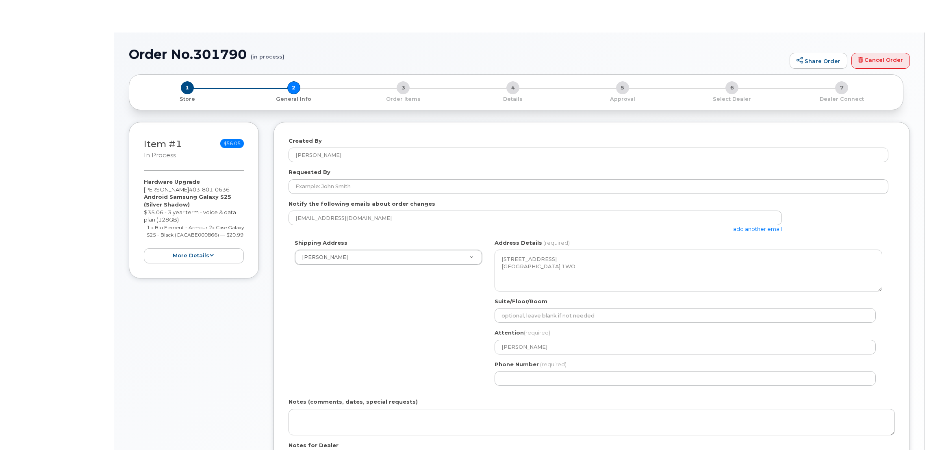
select select
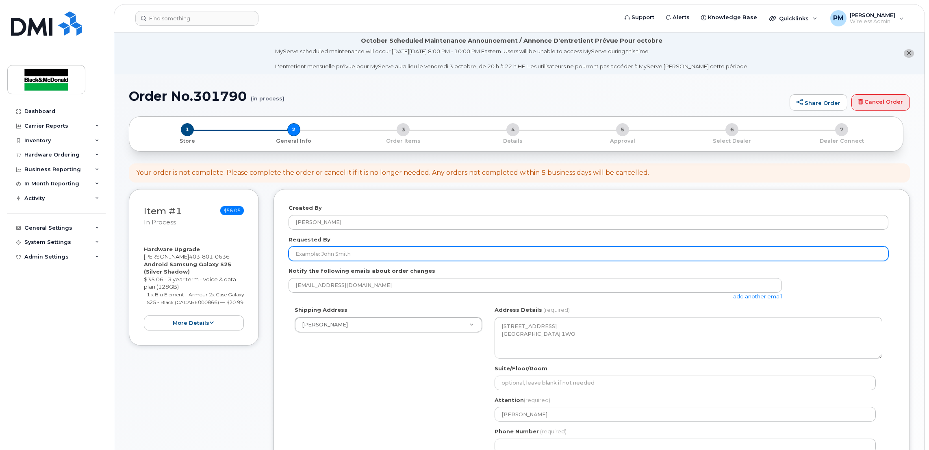
click at [352, 253] on input "Requested By" at bounding box center [588, 253] width 600 height 15
type input "[PERSON_NAME]"
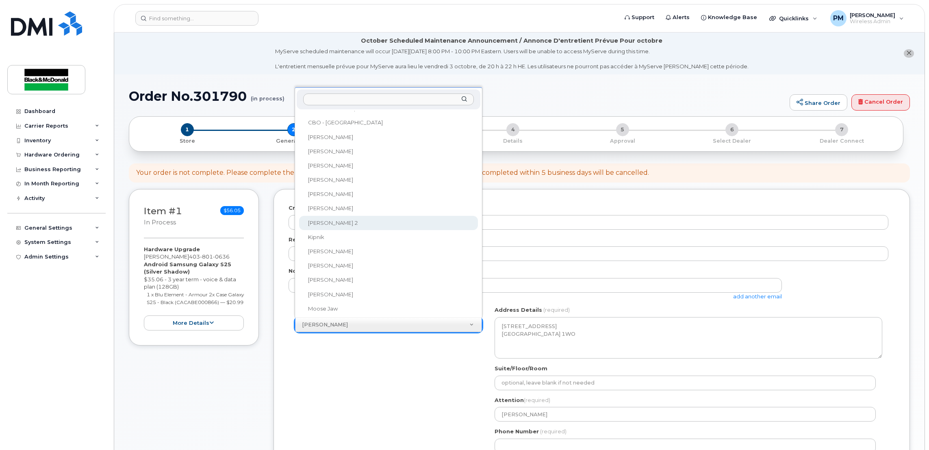
scroll to position [83, 0]
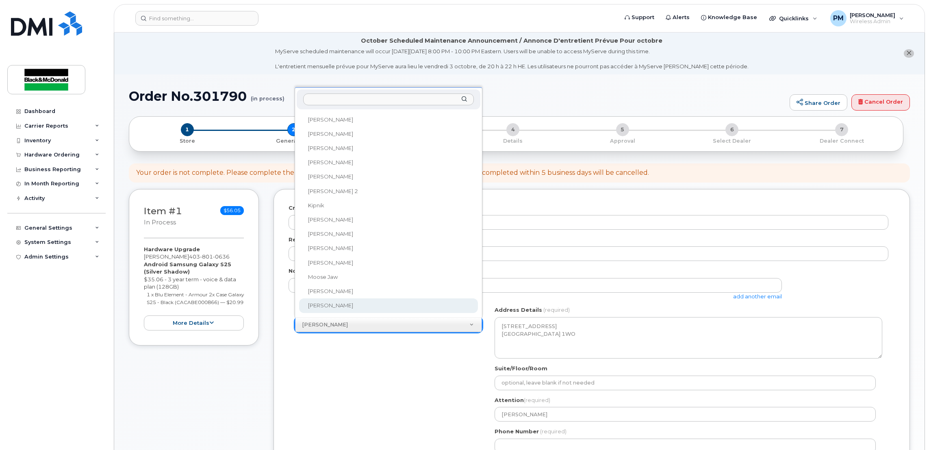
select select
type textarea "[STREET_ADDRESS]"
type input "[PERSON_NAME]"
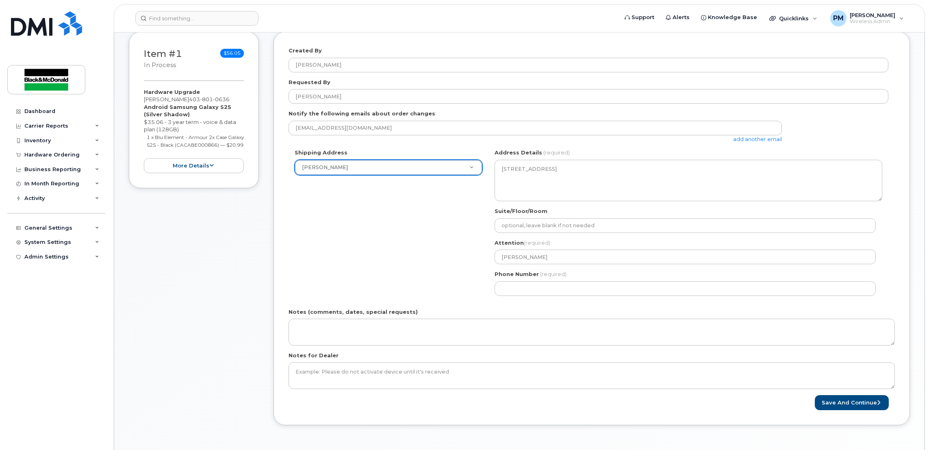
scroll to position [182, 0]
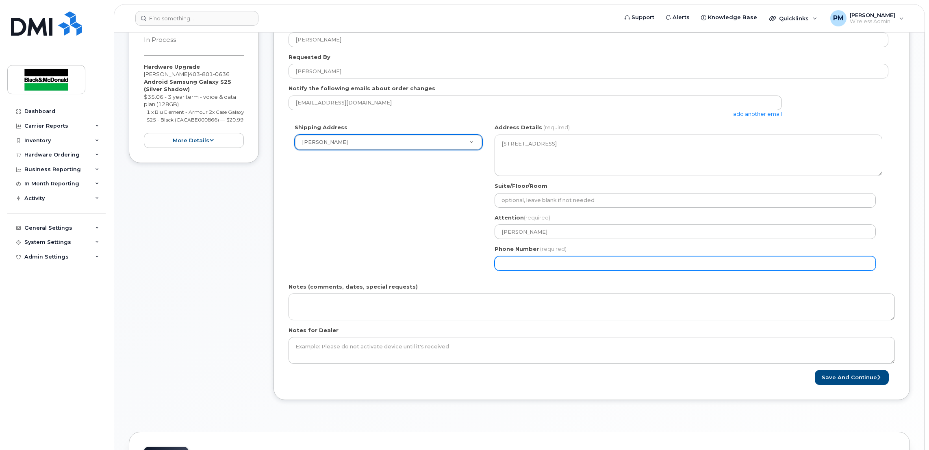
click at [540, 265] on input "Phone Number" at bounding box center [684, 263] width 381 height 15
click at [527, 267] on input "Phone Number" at bounding box center [684, 263] width 381 height 15
select select
type input "587674017"
select select
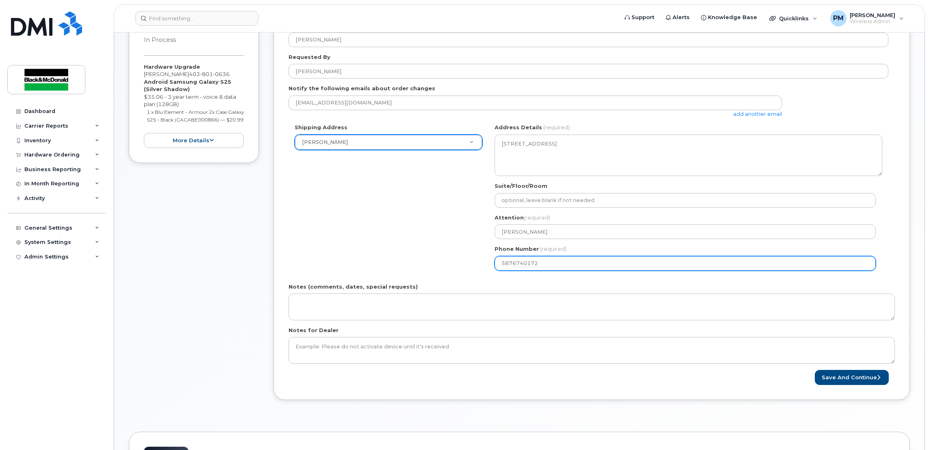
type input "5876740172"
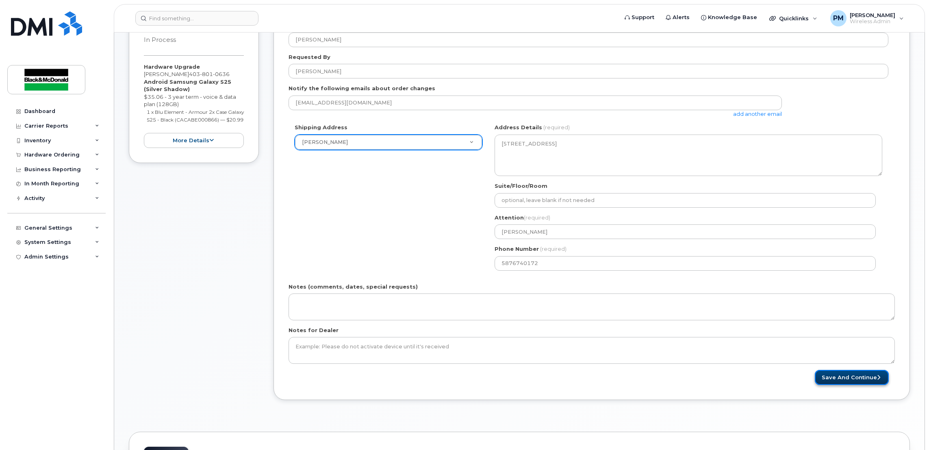
click at [828, 375] on button "Save and Continue" at bounding box center [852, 377] width 74 height 15
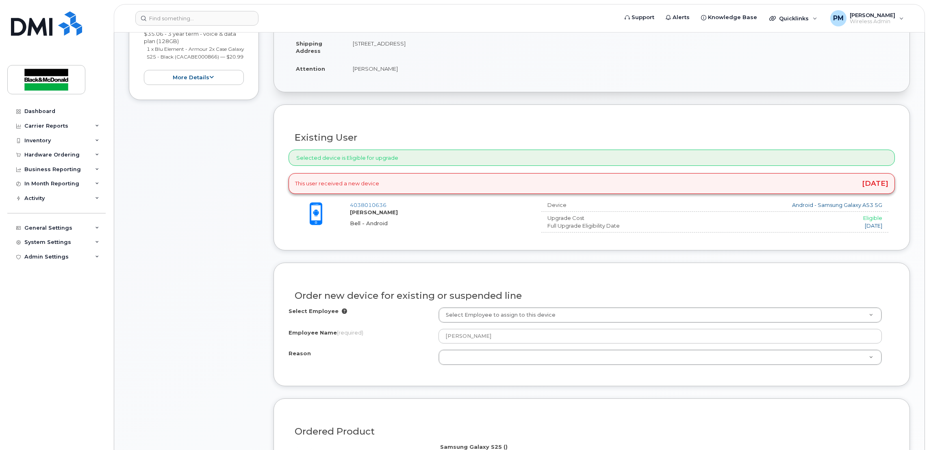
scroll to position [304, 0]
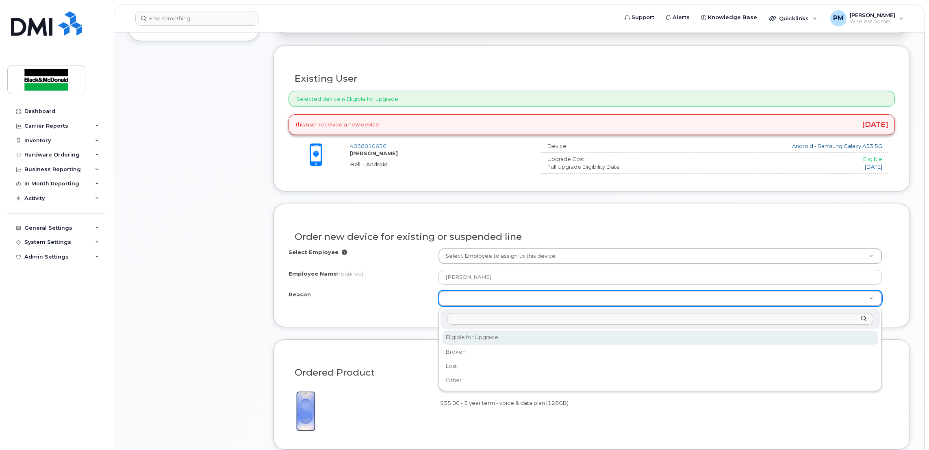
select select "eligible_for_upgrade"
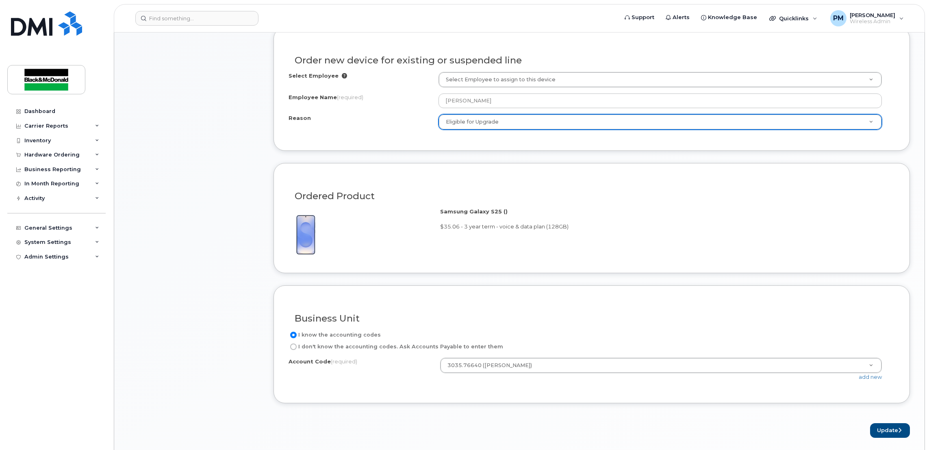
scroll to position [488, 0]
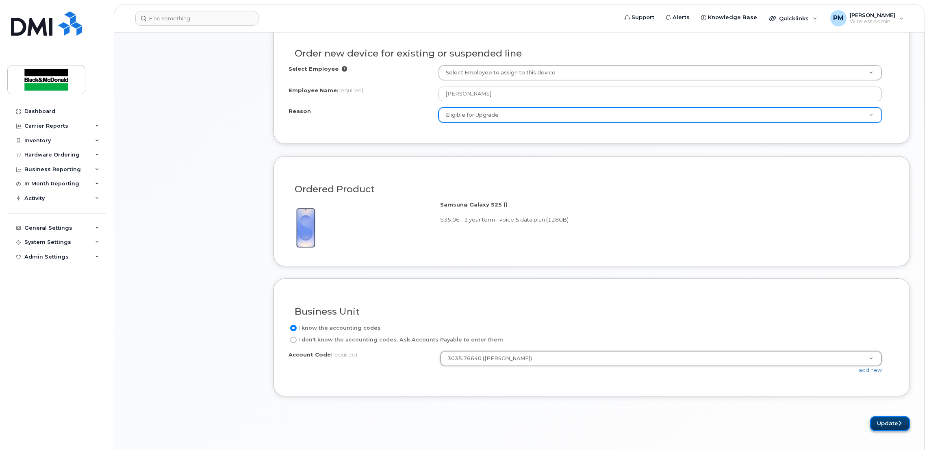
click at [894, 425] on button "Update" at bounding box center [890, 423] width 40 height 15
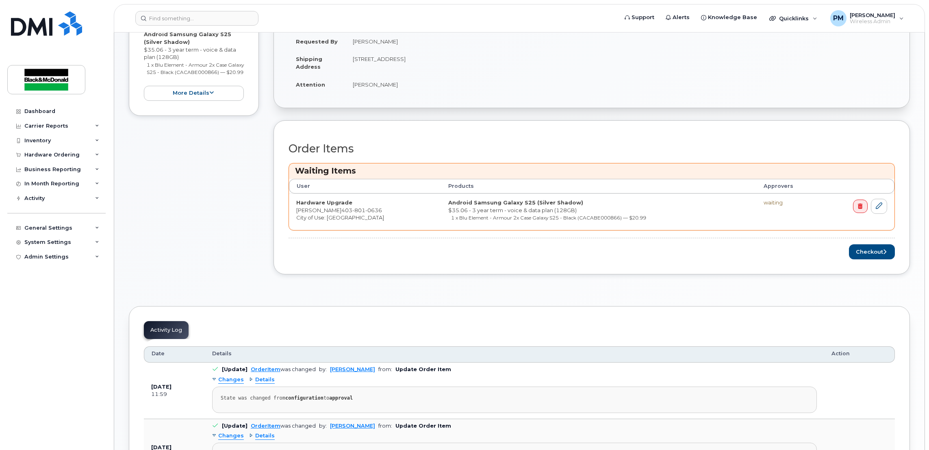
scroll to position [244, 0]
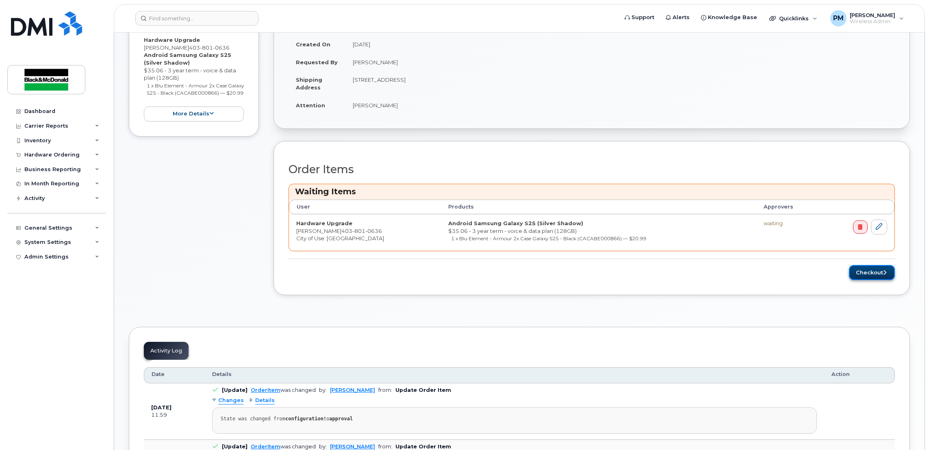
click at [871, 277] on button "Checkout" at bounding box center [872, 272] width 46 height 15
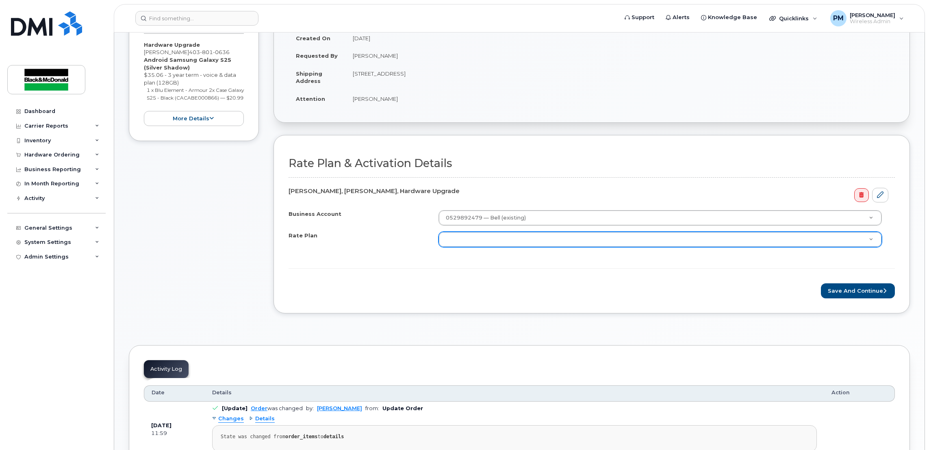
scroll to position [182, 0]
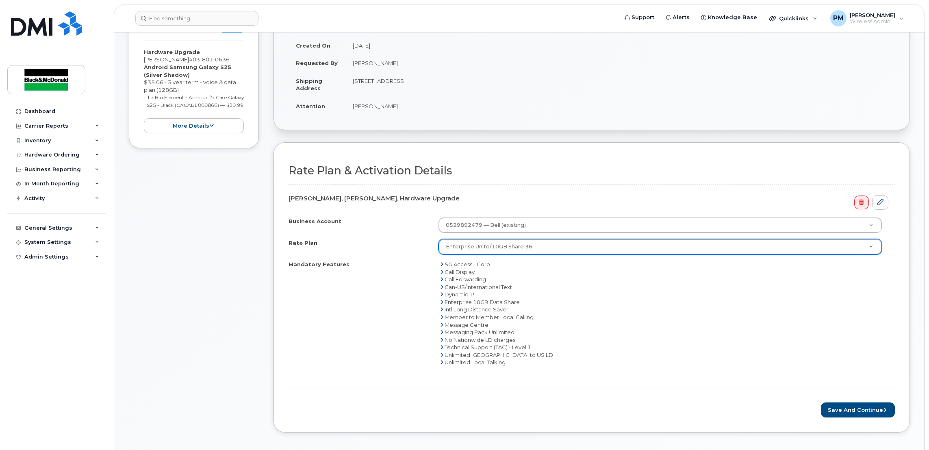
select select "Enterprise Unltd/10GB Share 36"
click at [835, 408] on button "Save and Continue" at bounding box center [858, 409] width 74 height 15
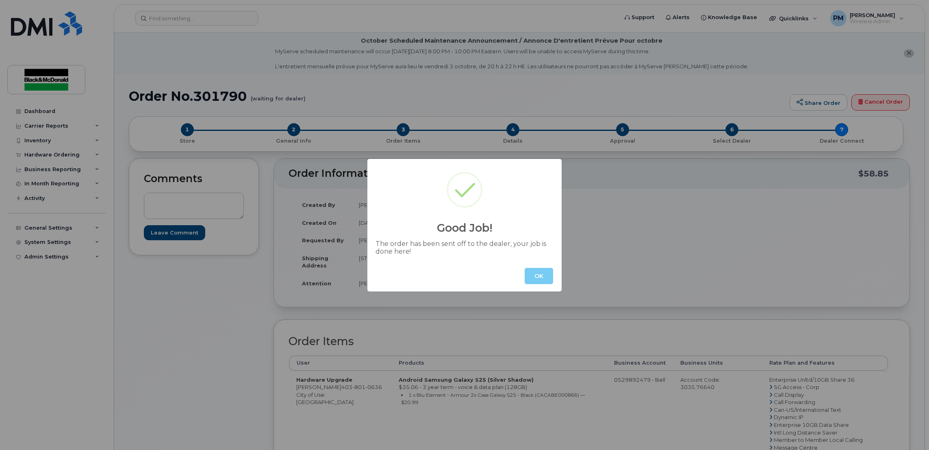
click at [536, 273] on button "OK" at bounding box center [539, 276] width 28 height 16
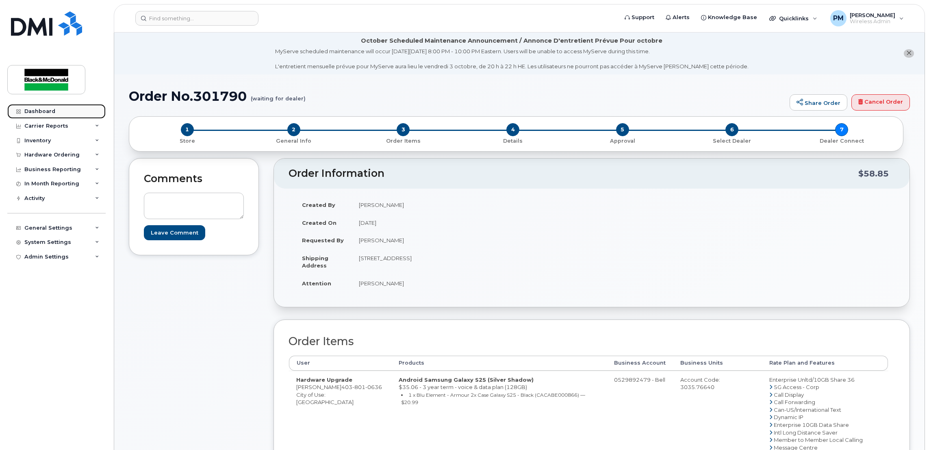
click at [41, 107] on link "Dashboard" at bounding box center [56, 111] width 98 height 15
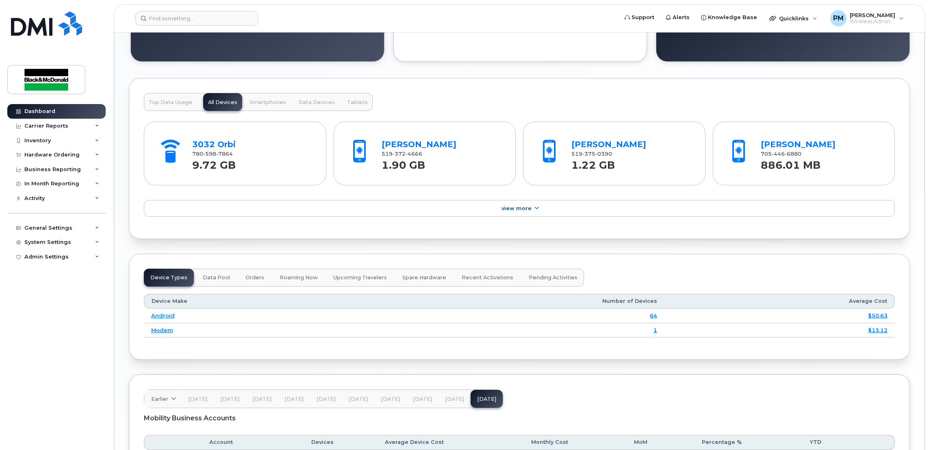
scroll to position [853, 0]
